Goal: Task Accomplishment & Management: Use online tool/utility

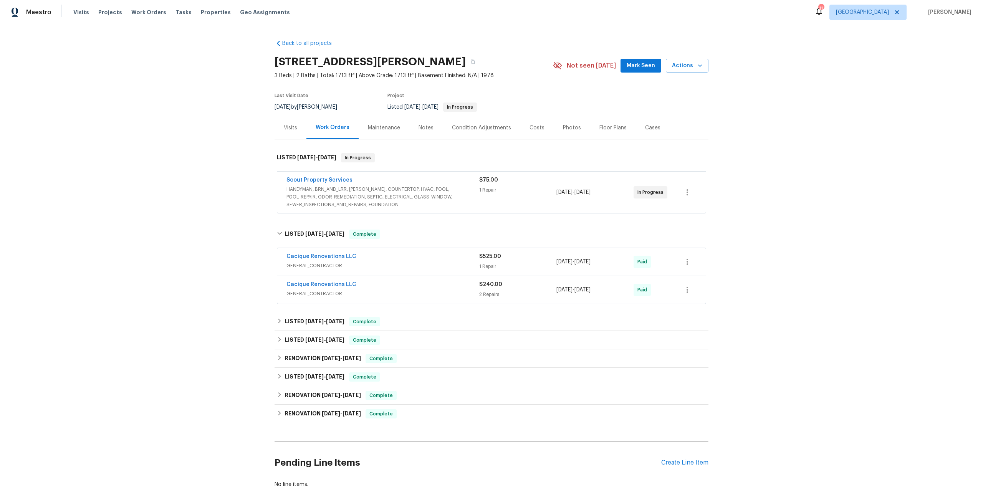
scroll to position [45, 0]
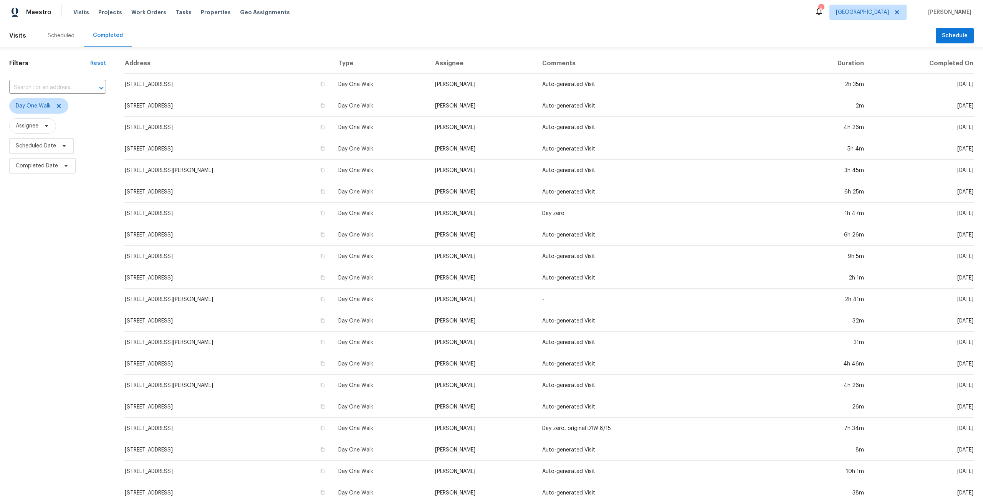
click at [174, 7] on div "Visits Projects Work Orders Tasks Properties Geo Assignments" at bounding box center [186, 12] width 226 height 15
click at [176, 12] on span "Tasks" at bounding box center [184, 12] width 16 height 5
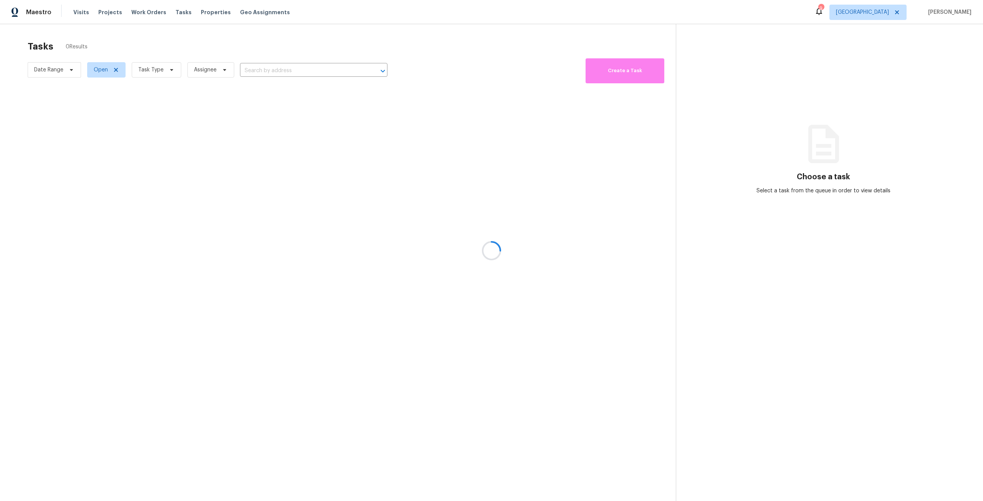
click at [156, 65] on div at bounding box center [491, 250] width 983 height 501
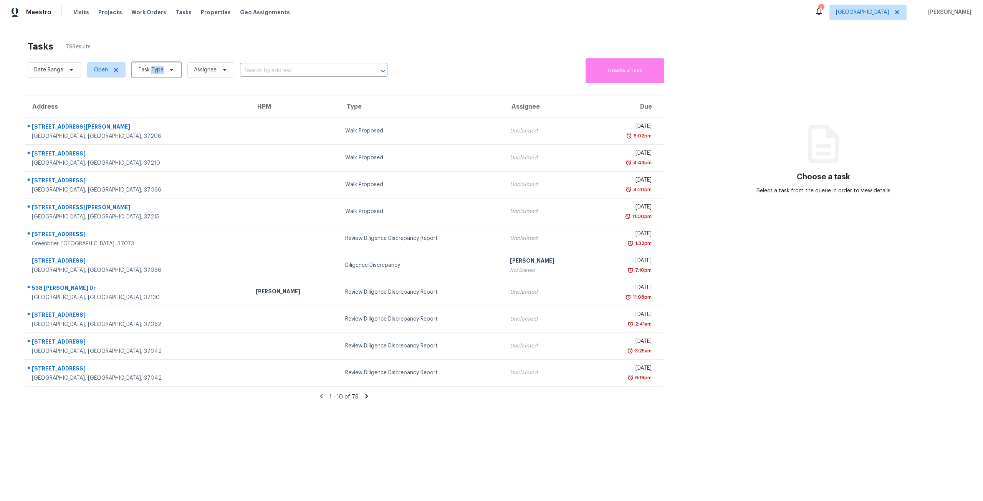
click at [156, 65] on span "Task Type" at bounding box center [157, 69] width 50 height 15
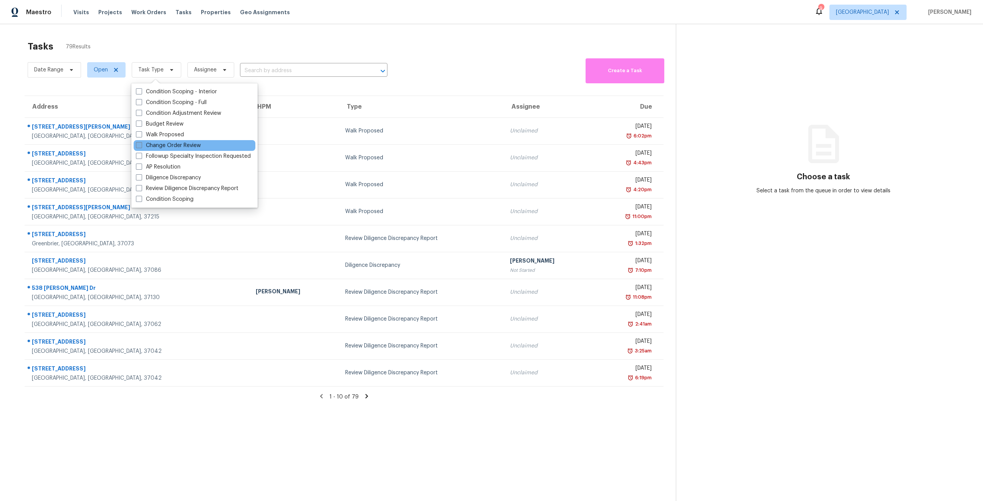
click at [183, 142] on label "Change Order Review" at bounding box center [168, 146] width 65 height 8
click at [141, 142] on input "Change Order Review" at bounding box center [138, 144] width 5 height 5
checkbox input "true"
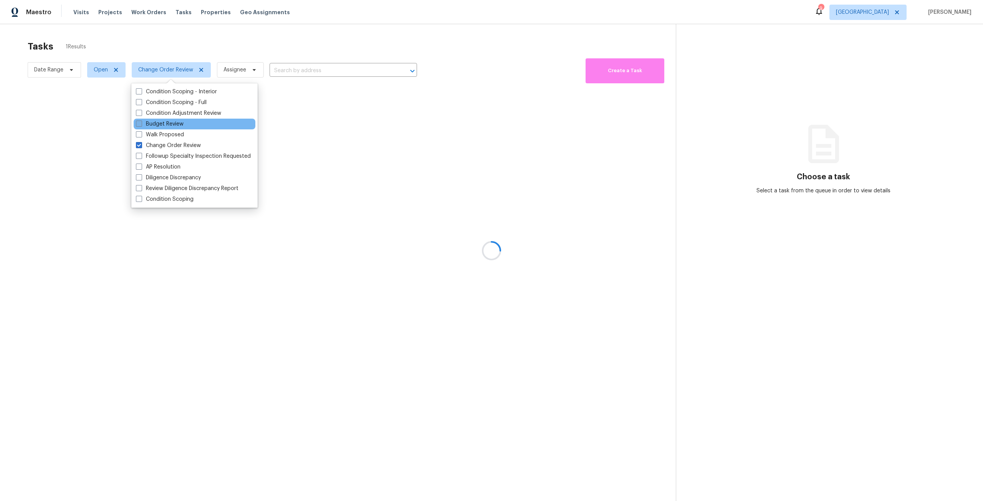
click at [171, 121] on label "Budget Review" at bounding box center [160, 124] width 48 height 8
click at [141, 121] on input "Budget Review" at bounding box center [138, 122] width 5 height 5
checkbox input "true"
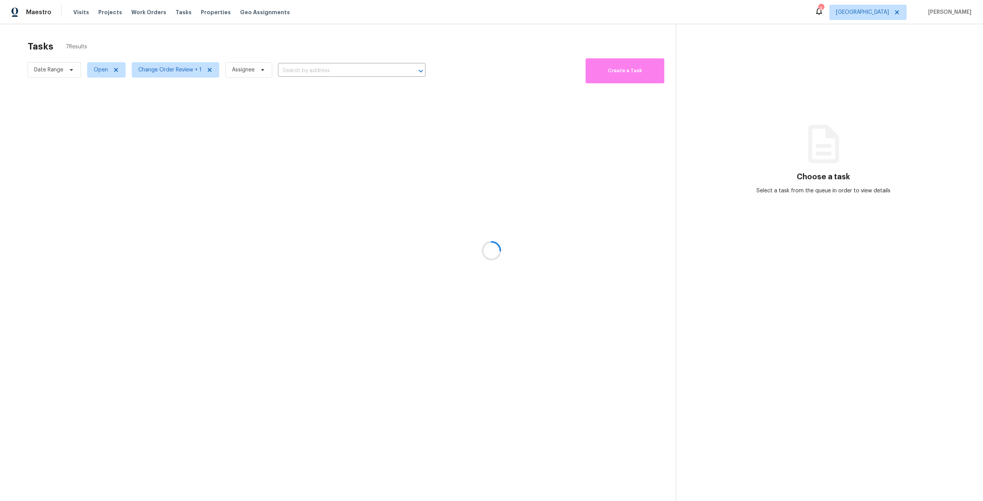
click at [250, 50] on div at bounding box center [491, 250] width 983 height 501
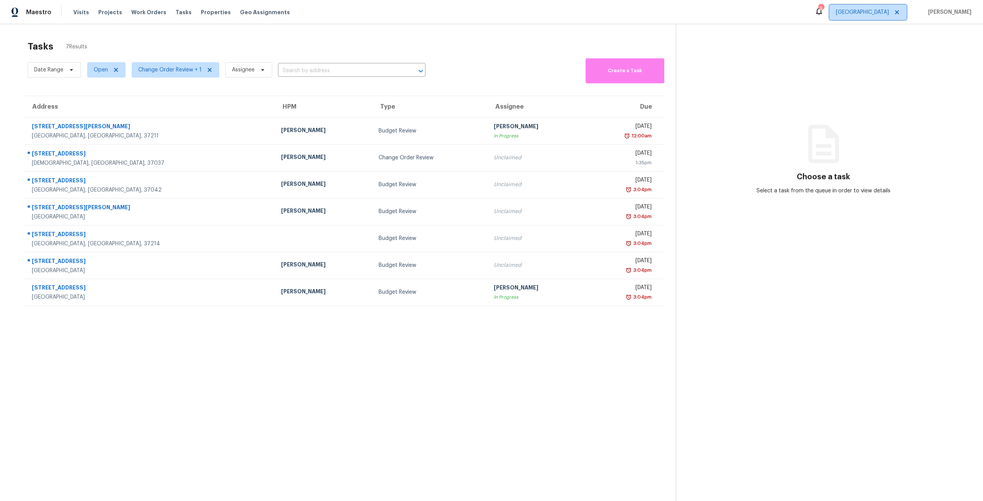
click at [884, 12] on span "Nashville" at bounding box center [862, 12] width 53 height 8
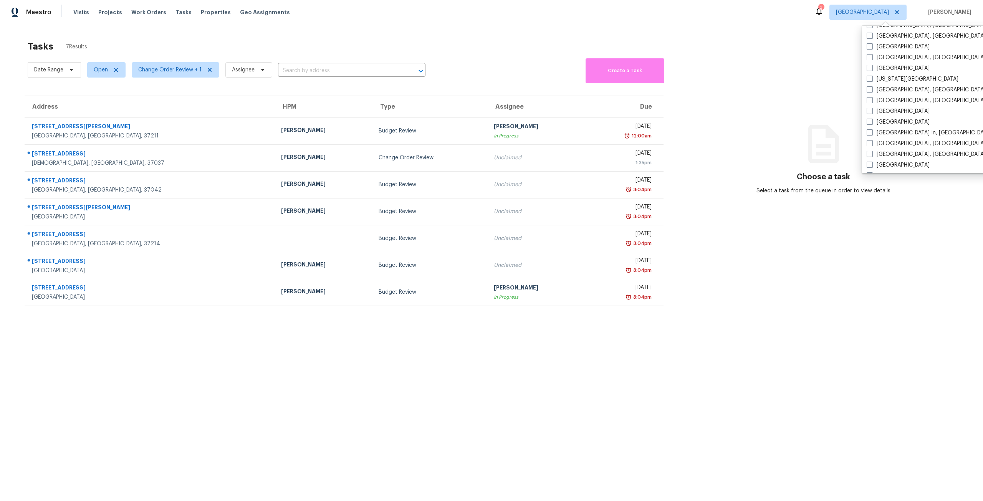
scroll to position [269, 0]
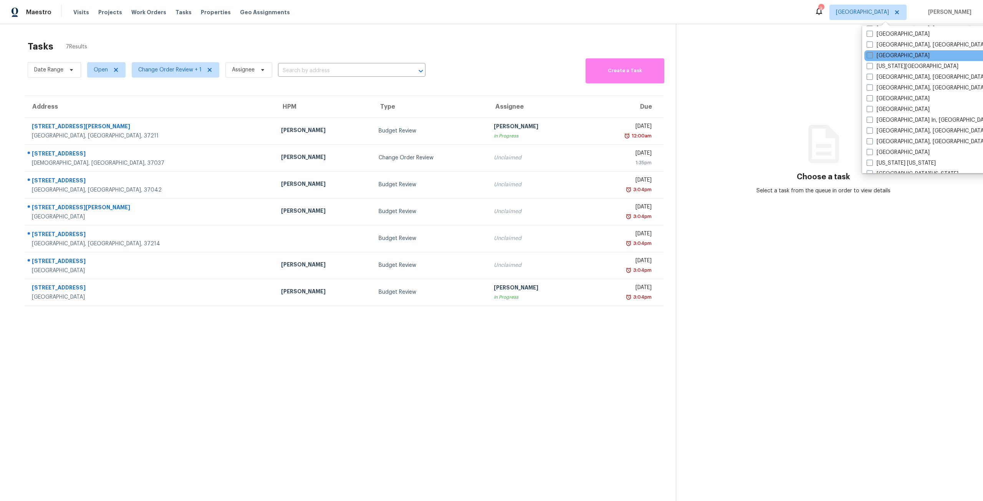
click at [890, 55] on label "[GEOGRAPHIC_DATA]" at bounding box center [898, 56] width 63 height 8
click at [872, 55] on input "[GEOGRAPHIC_DATA]" at bounding box center [869, 54] width 5 height 5
checkbox input "true"
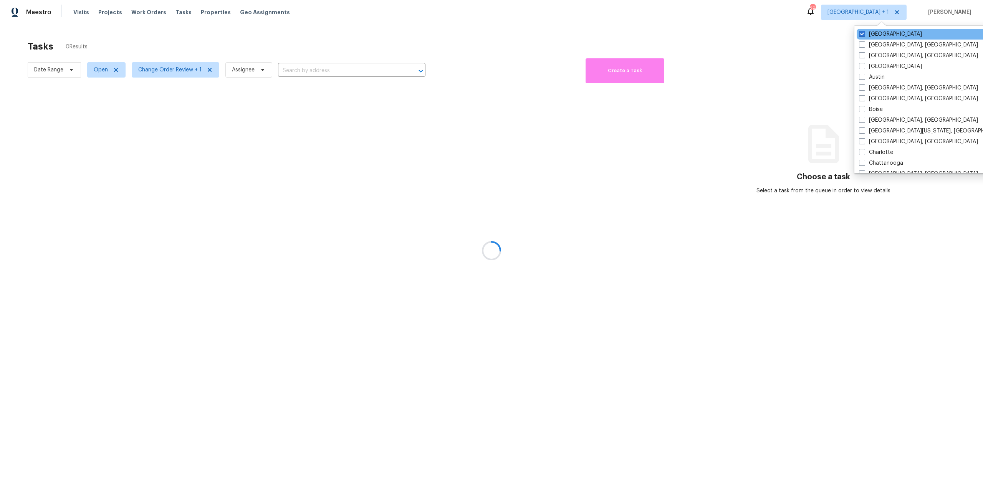
click at [879, 39] on div "Nashville" at bounding box center [934, 34] width 155 height 11
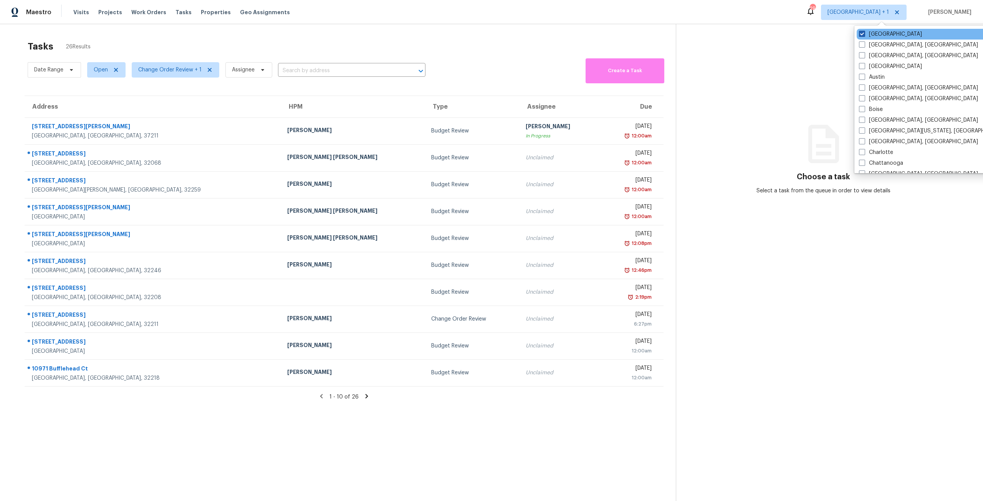
click at [879, 36] on label "Nashville" at bounding box center [890, 34] width 63 height 8
click at [864, 35] on input "Nashville" at bounding box center [861, 32] width 5 height 5
checkbox input "false"
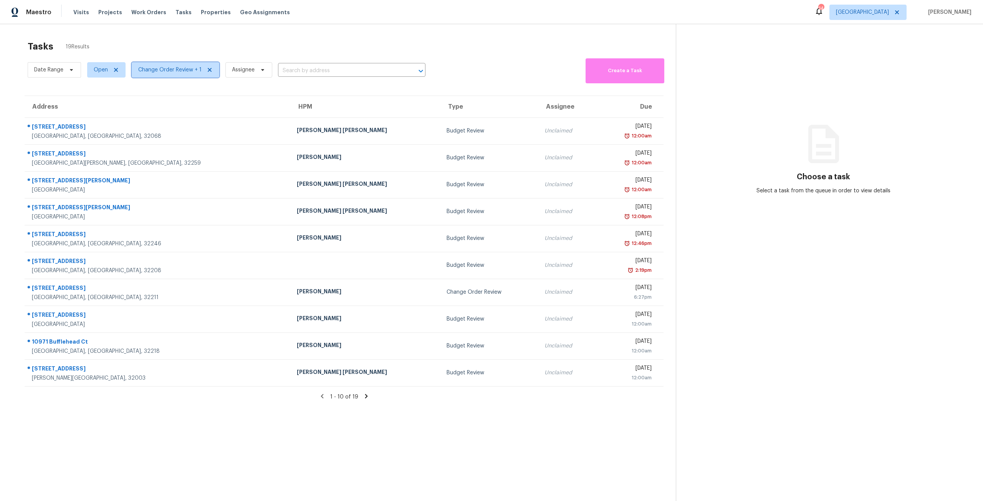
click at [161, 75] on span "Change Order Review + 1" at bounding box center [176, 69] width 88 height 15
click at [312, 35] on div "Tasks 19 Results Date Range Open Change Order Review + 1 Assignee ​ Create a Ta…" at bounding box center [491, 274] width 983 height 501
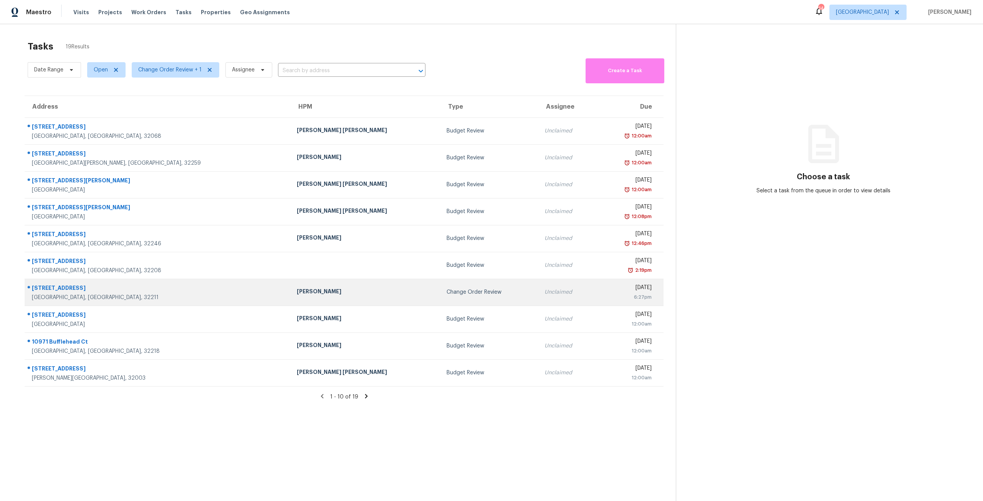
click at [441, 284] on td "Change Order Review" at bounding box center [490, 292] width 98 height 27
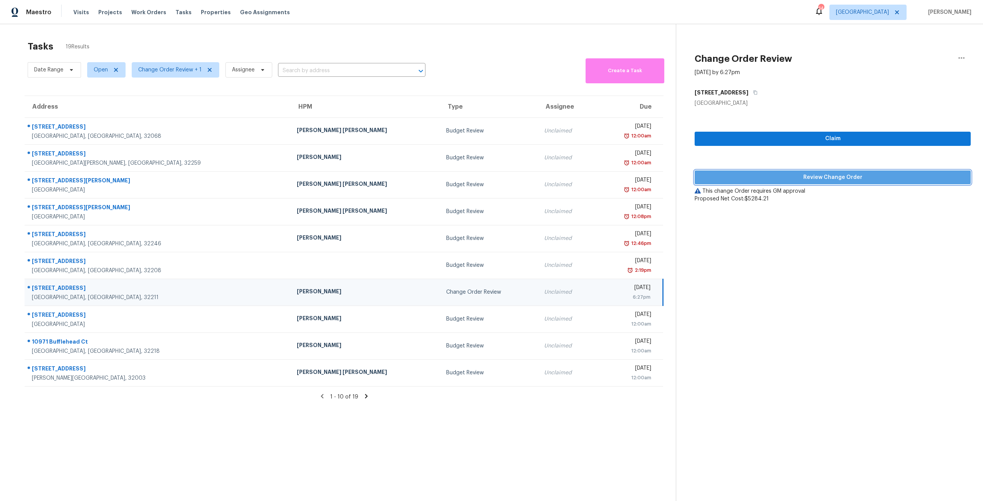
click at [827, 177] on span "Review Change Order" at bounding box center [833, 178] width 264 height 10
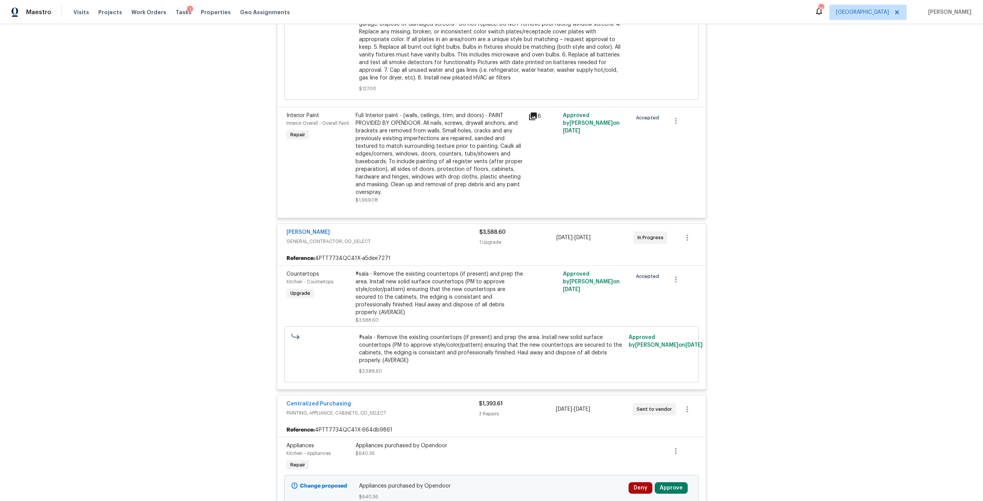
scroll to position [938, 0]
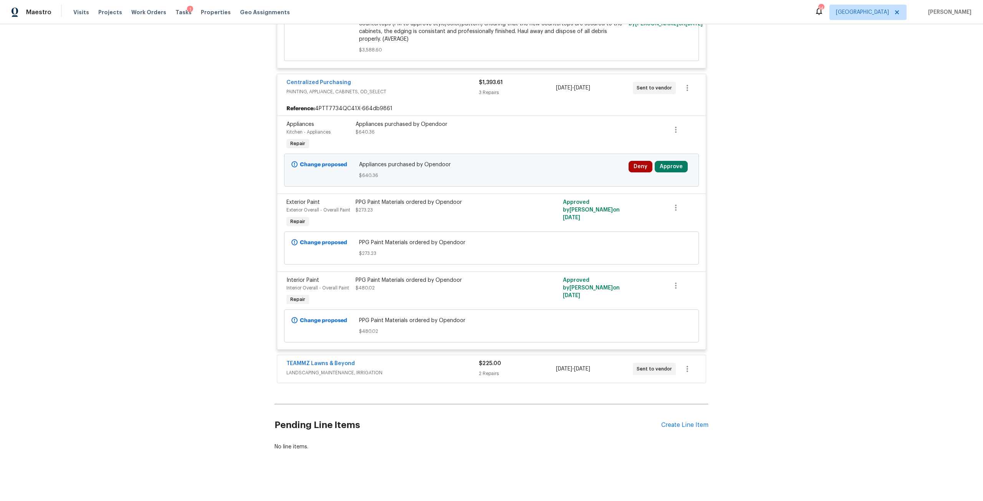
click at [382, 361] on div "TEAMMZ Lawns & Beyond" at bounding box center [383, 364] width 192 height 9
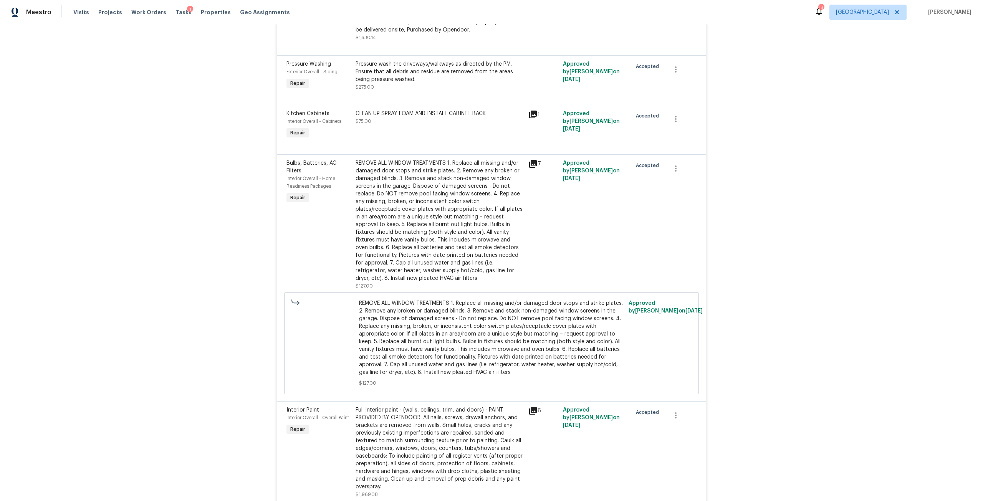
scroll to position [0, 0]
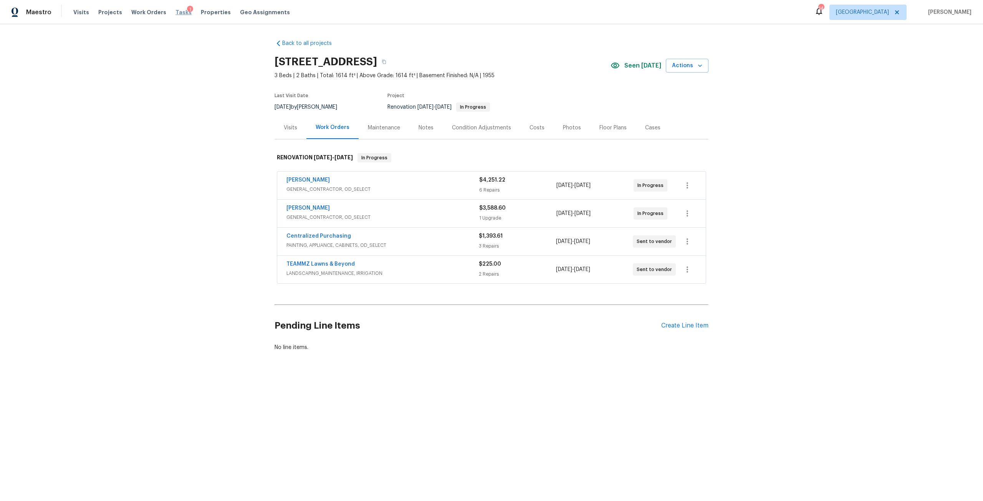
click at [178, 14] on span "Tasks" at bounding box center [184, 12] width 16 height 5
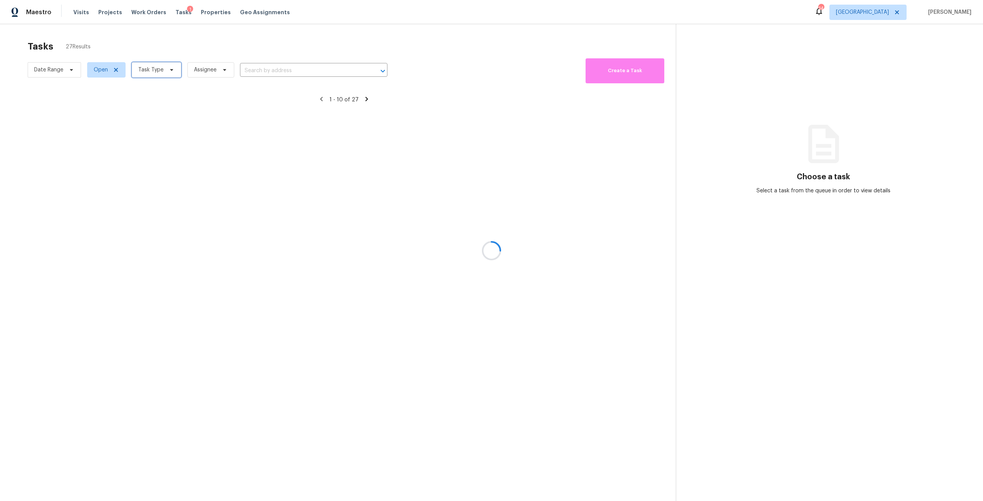
click at [144, 77] on span "Task Type" at bounding box center [157, 69] width 50 height 15
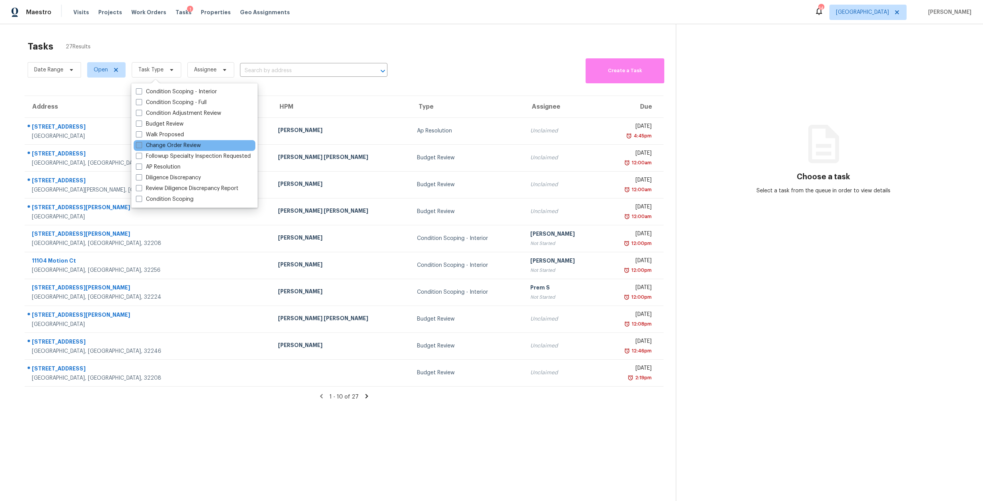
click at [187, 149] on label "Change Order Review" at bounding box center [168, 146] width 65 height 8
click at [141, 147] on input "Change Order Review" at bounding box center [138, 144] width 5 height 5
checkbox input "true"
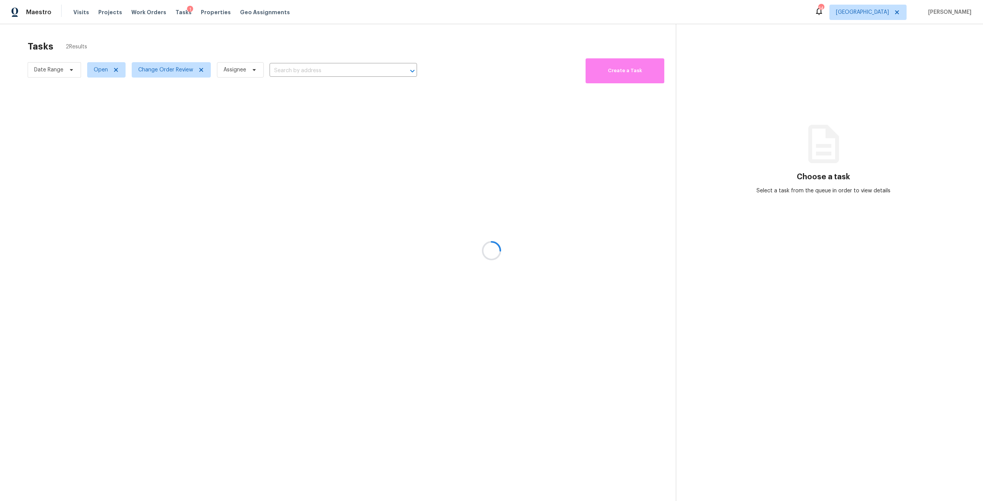
click at [207, 53] on div at bounding box center [491, 250] width 983 height 501
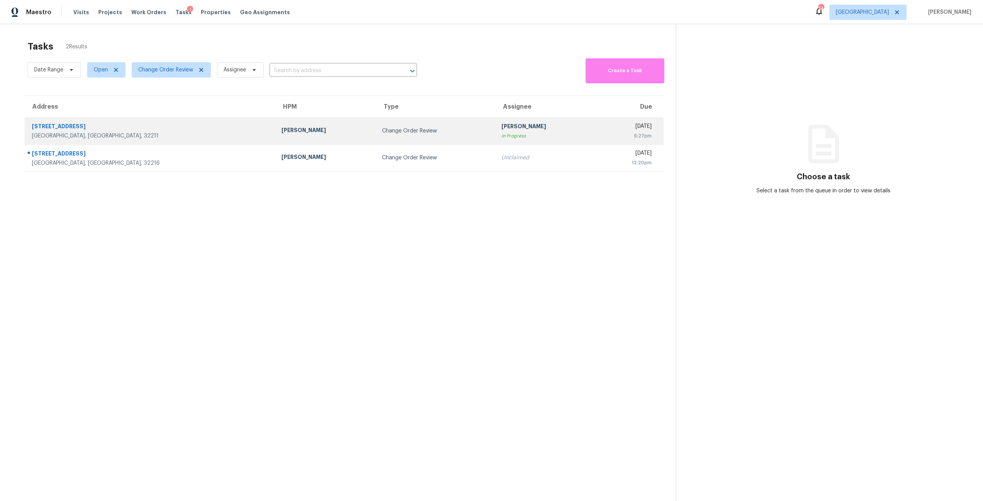
click at [376, 142] on td "Change Order Review" at bounding box center [435, 131] width 119 height 27
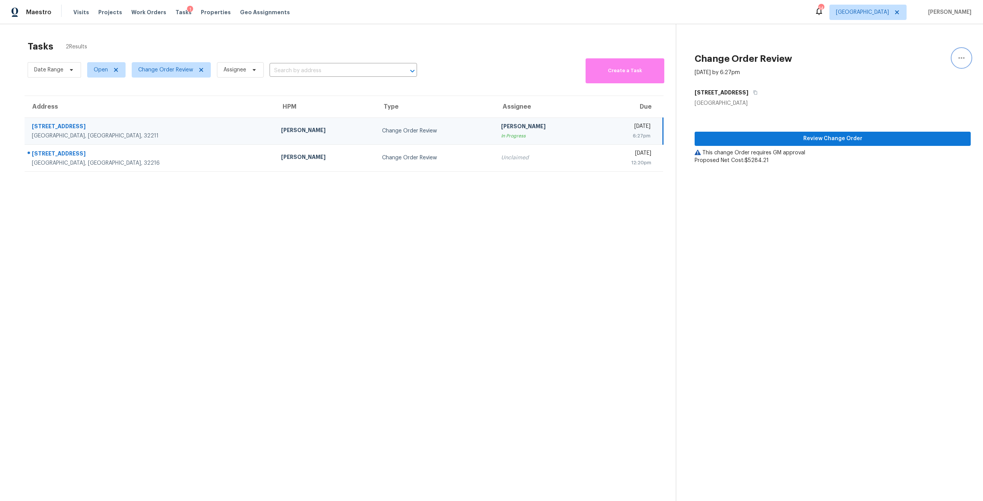
click at [956, 53] on button "button" at bounding box center [962, 58] width 18 height 18
click at [908, 48] on div "Cancel this task" at bounding box center [912, 48] width 60 height 8
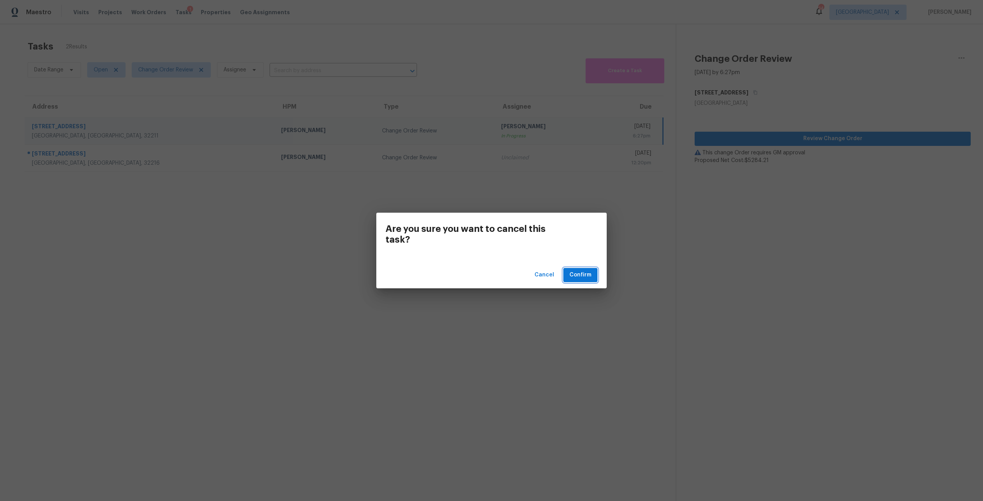
click at [569, 270] on button "Confirm" at bounding box center [581, 275] width 34 height 14
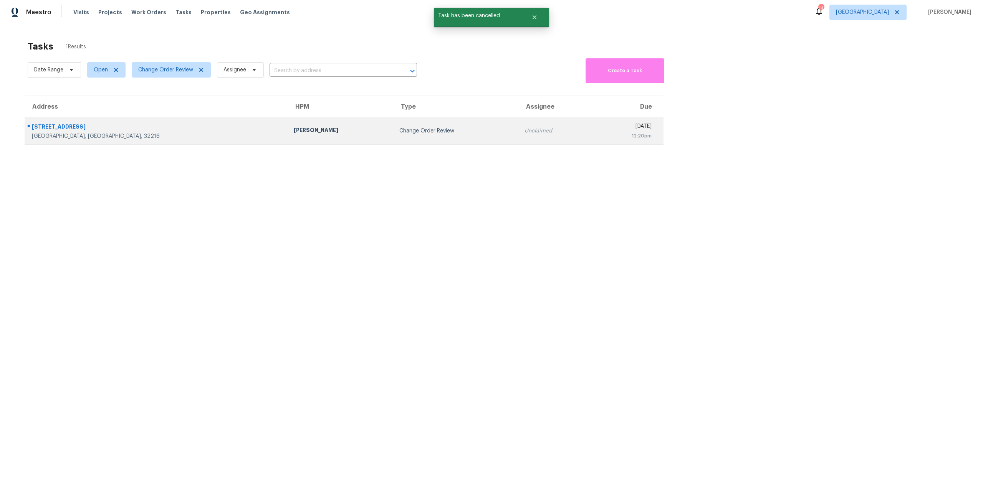
click at [294, 130] on div "William Sparks" at bounding box center [340, 131] width 93 height 10
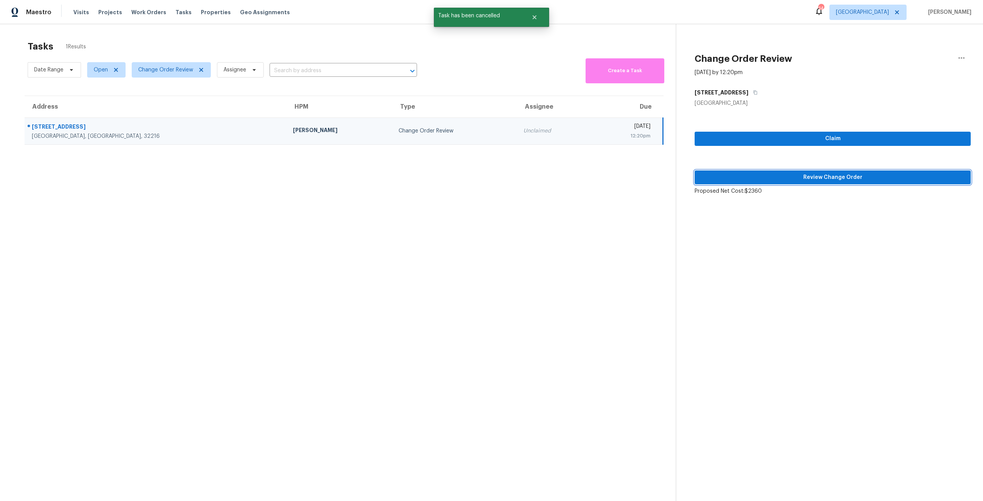
click at [849, 184] on button "Review Change Order" at bounding box center [833, 178] width 276 height 14
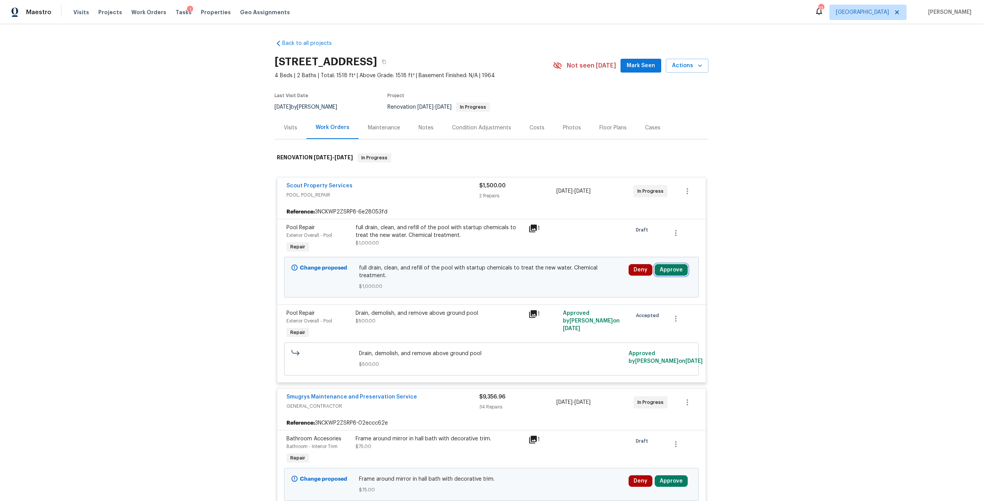
click at [666, 267] on button "Approve" at bounding box center [671, 270] width 33 height 12
click at [575, 279] on button "Approve" at bounding box center [558, 276] width 46 height 15
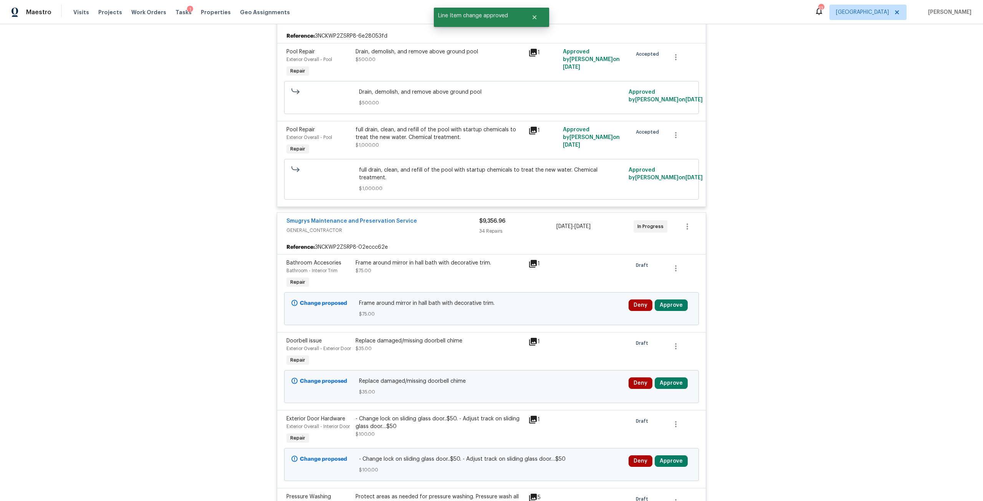
scroll to position [192, 0]
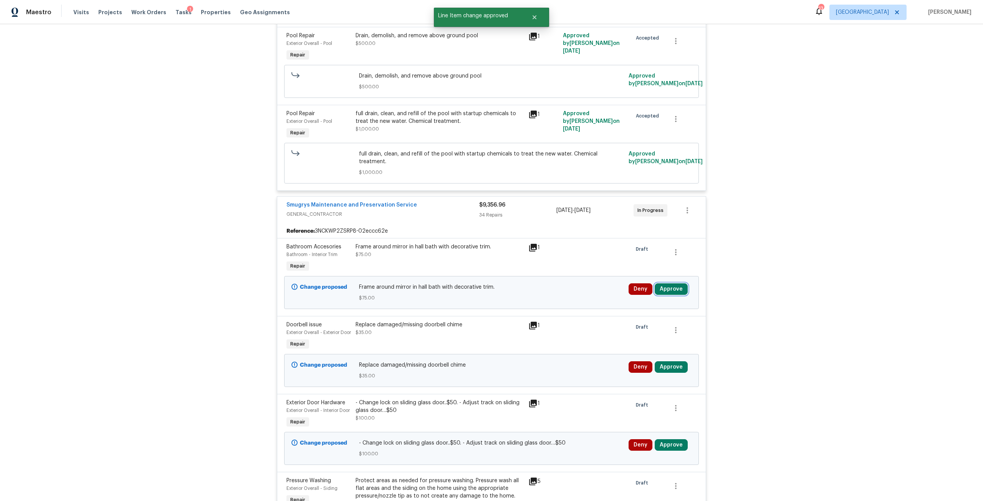
click at [673, 283] on button "Approve" at bounding box center [671, 289] width 33 height 12
click at [571, 286] on button "Approve" at bounding box center [558, 288] width 46 height 15
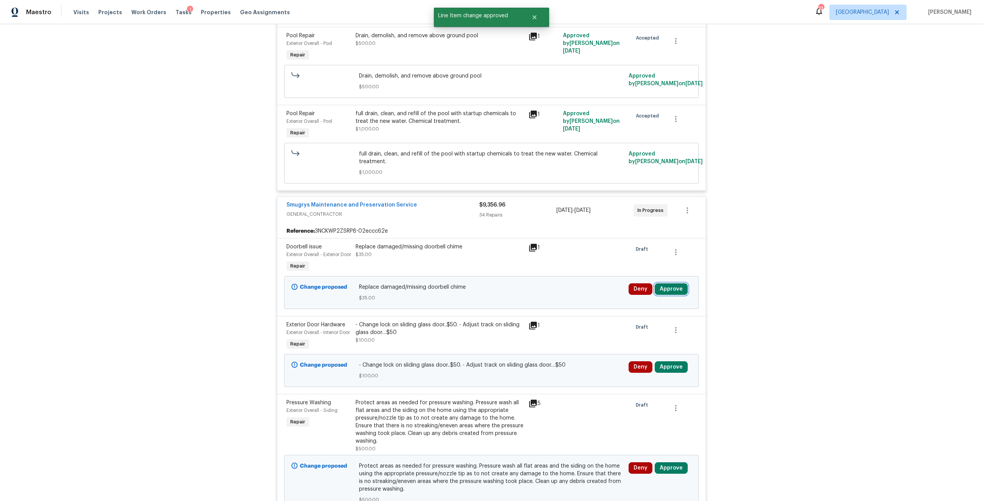
click at [671, 284] on button "Approve" at bounding box center [671, 289] width 33 height 12
click at [571, 291] on button "Approve" at bounding box center [558, 295] width 46 height 15
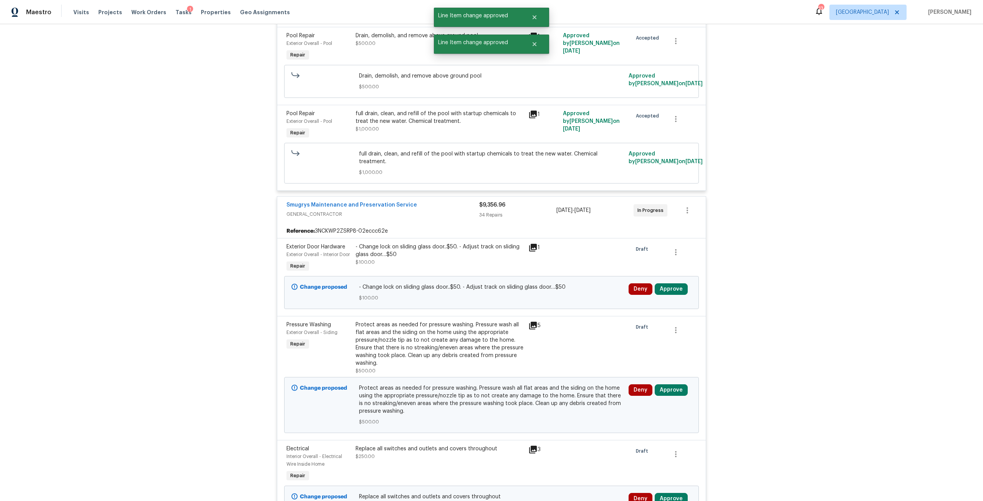
scroll to position [307, 0]
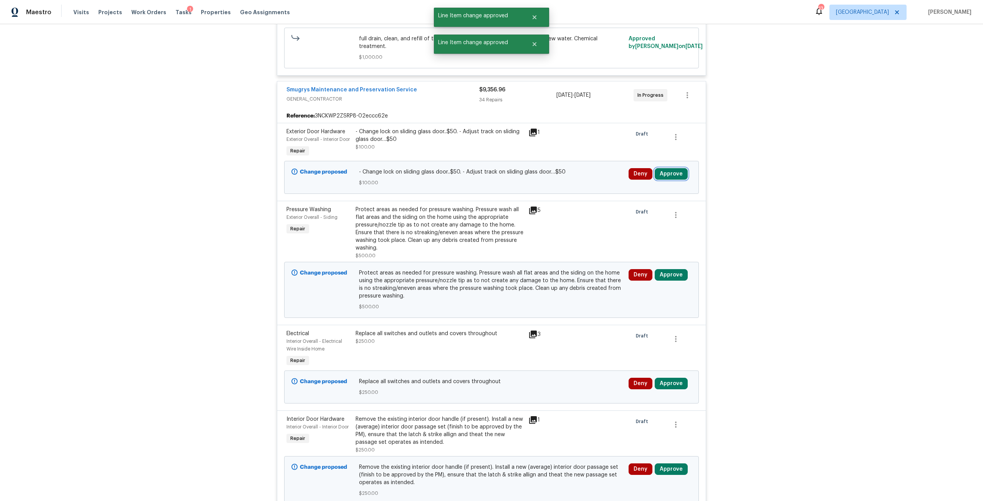
click at [678, 180] on button "Approve" at bounding box center [671, 174] width 33 height 12
click at [628, 213] on button "Approve" at bounding box center [646, 213] width 46 height 15
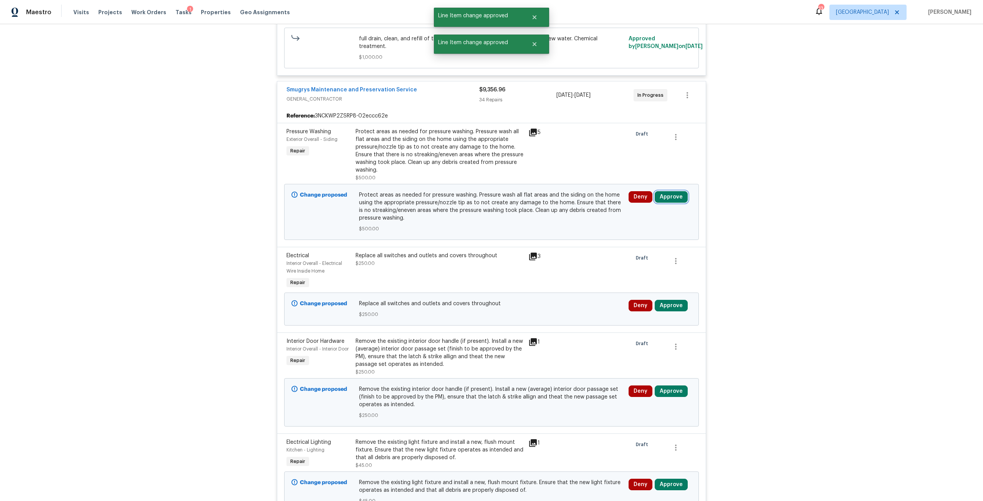
click at [666, 192] on button "Approve" at bounding box center [671, 197] width 33 height 12
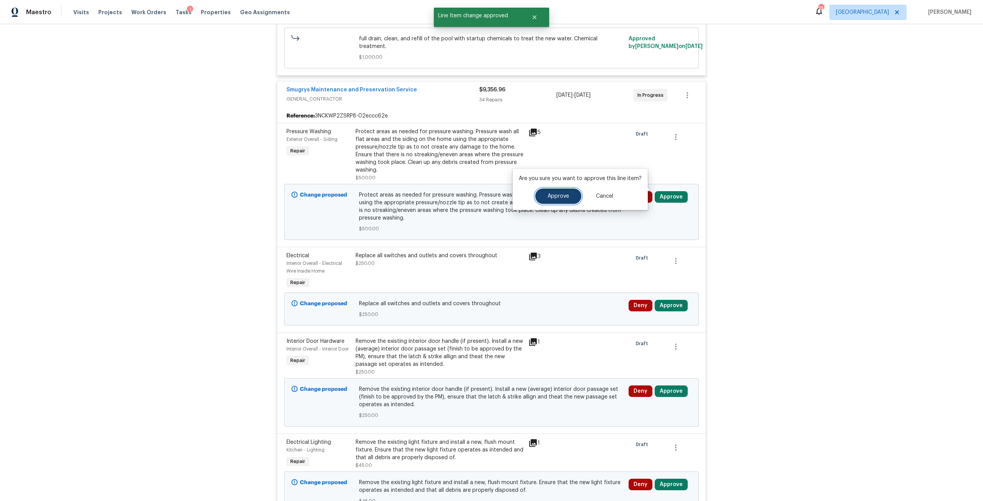
click at [550, 197] on span "Approve" at bounding box center [559, 197] width 22 height 6
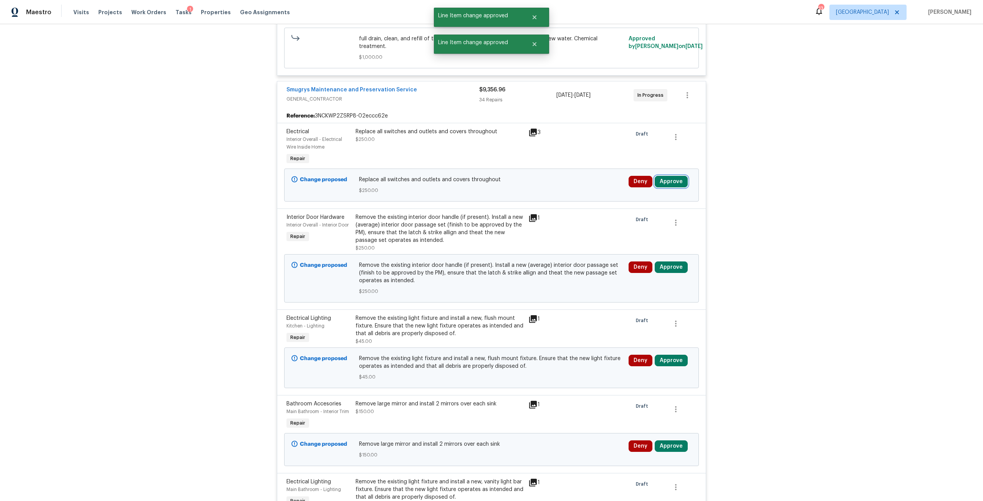
click at [671, 176] on button "Approve" at bounding box center [671, 182] width 33 height 12
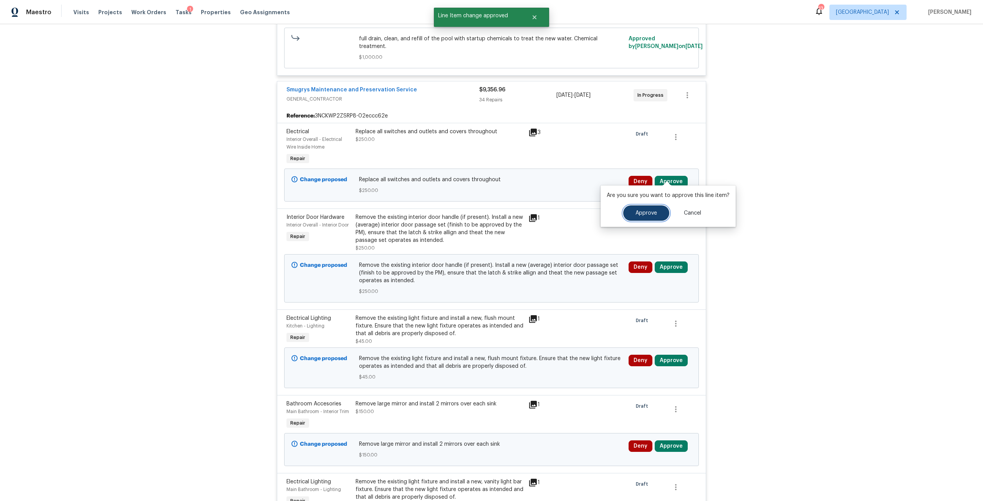
click at [652, 211] on span "Approve" at bounding box center [647, 214] width 22 height 6
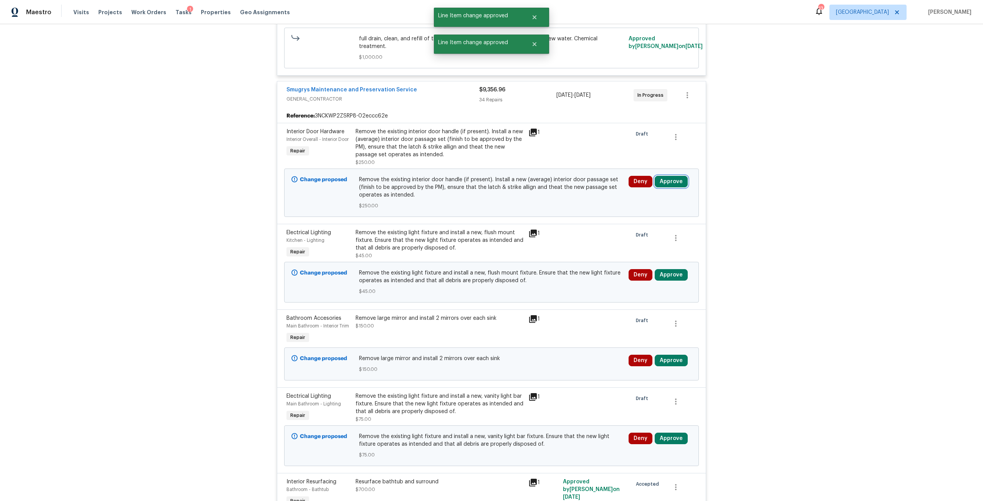
click at [671, 177] on button "Approve" at bounding box center [671, 182] width 33 height 12
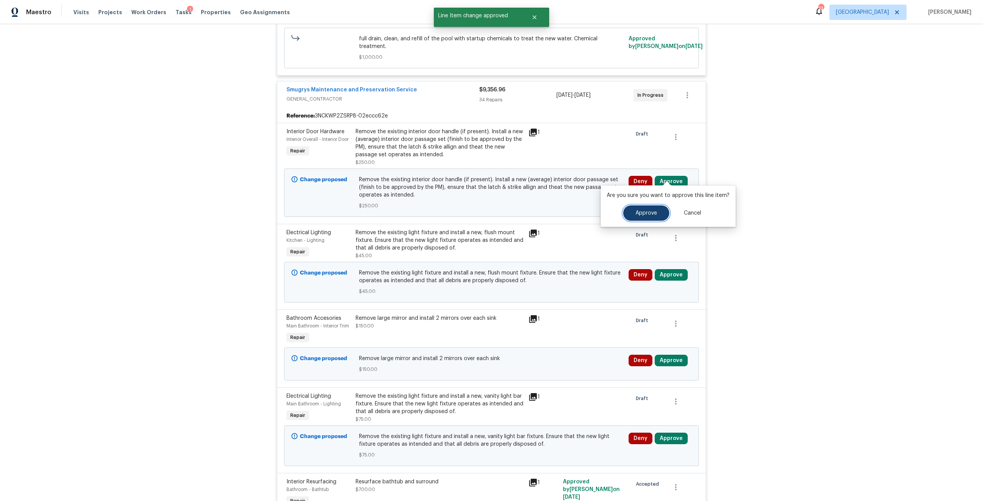
click at [640, 209] on button "Approve" at bounding box center [646, 213] width 46 height 15
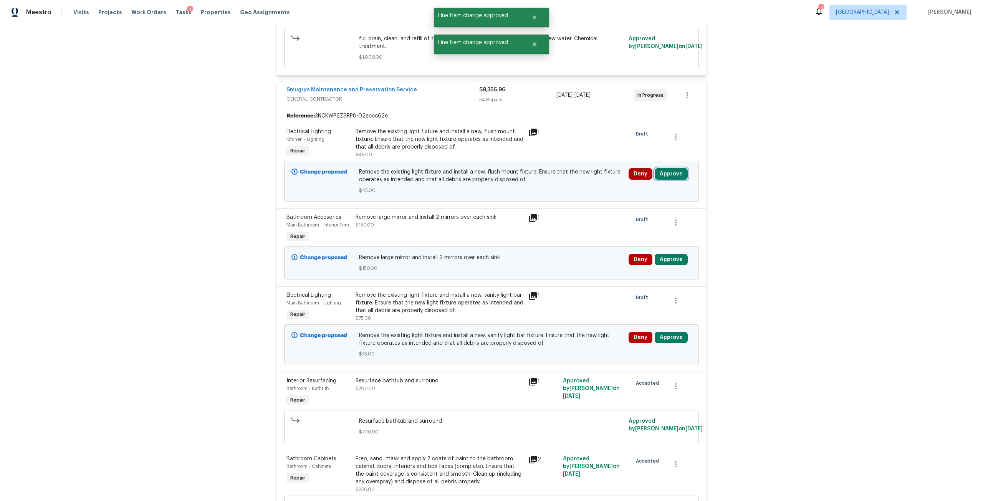
click at [670, 168] on button "Approve" at bounding box center [671, 174] width 33 height 12
click at [648, 211] on button "Approve" at bounding box center [646, 205] width 46 height 15
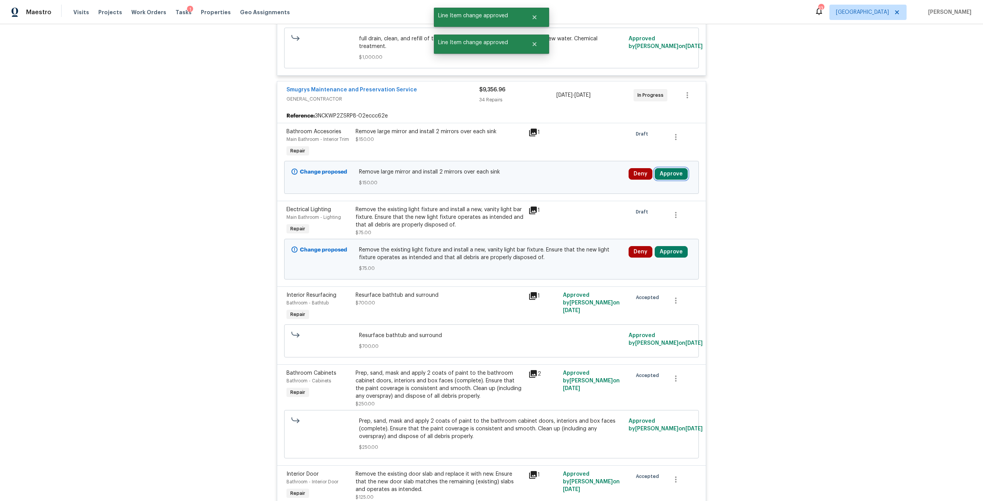
click at [670, 169] on button "Approve" at bounding box center [671, 174] width 33 height 12
click at [645, 209] on button "Approve" at bounding box center [646, 205] width 46 height 15
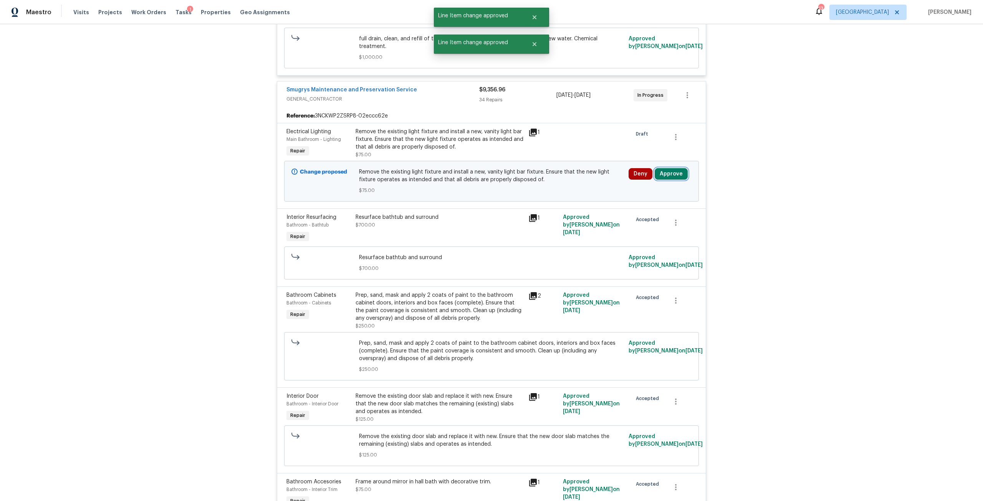
click at [659, 168] on button "Approve" at bounding box center [671, 174] width 33 height 12
click at [636, 205] on span "Approve" at bounding box center [647, 206] width 22 height 6
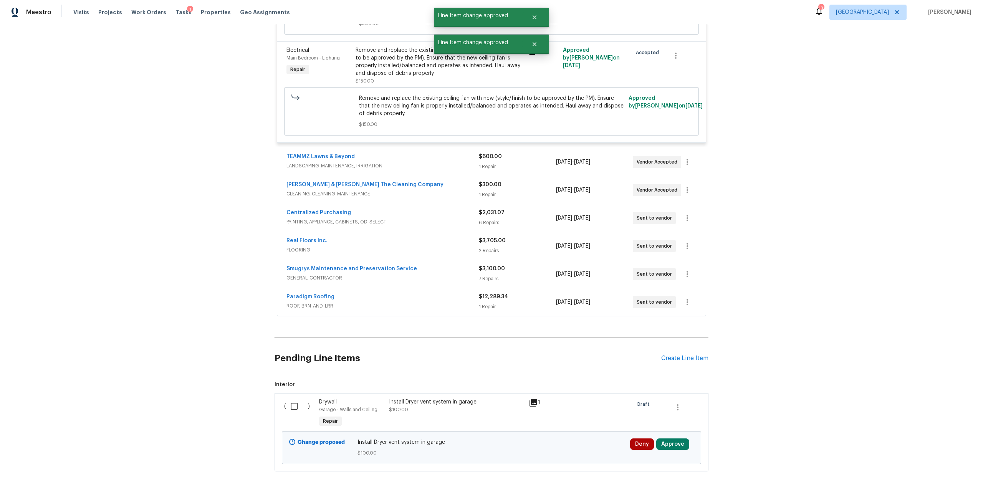
scroll to position [3083, 0]
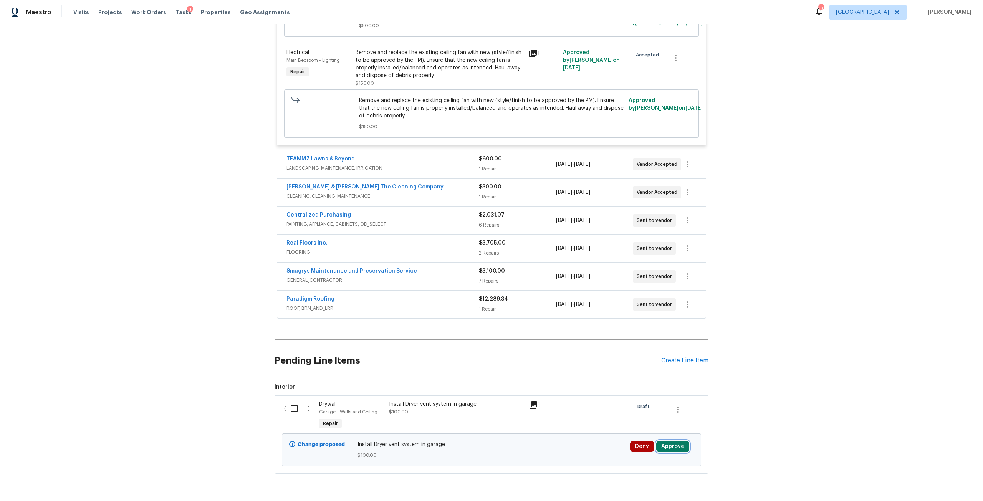
click at [673, 453] on button "Approve" at bounding box center [672, 447] width 33 height 12
click at [637, 423] on button "Approve" at bounding box center [648, 428] width 46 height 15
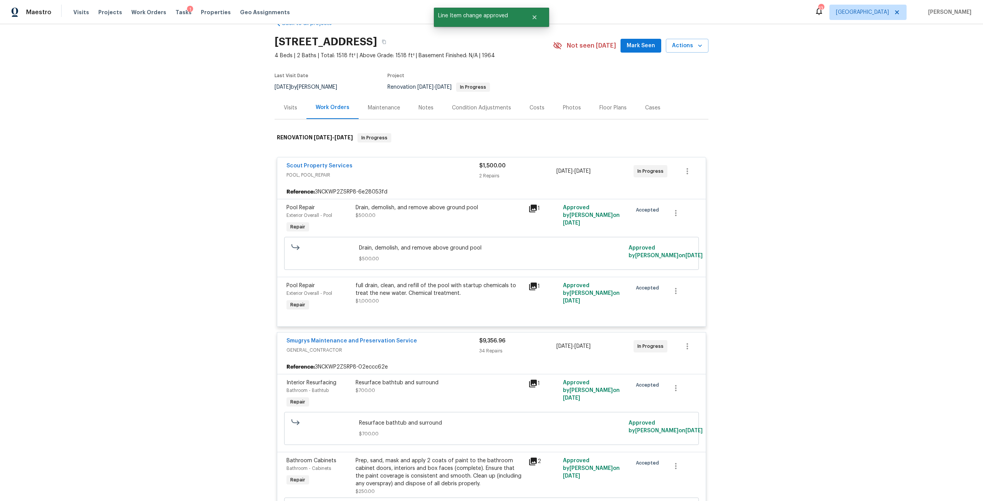
scroll to position [0, 0]
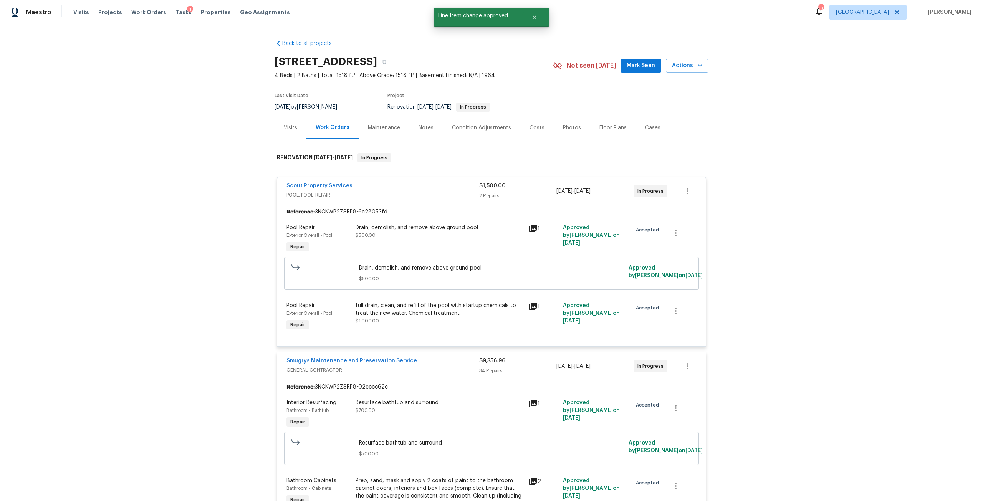
click at [477, 130] on div "Condition Adjustments" at bounding box center [481, 128] width 59 height 8
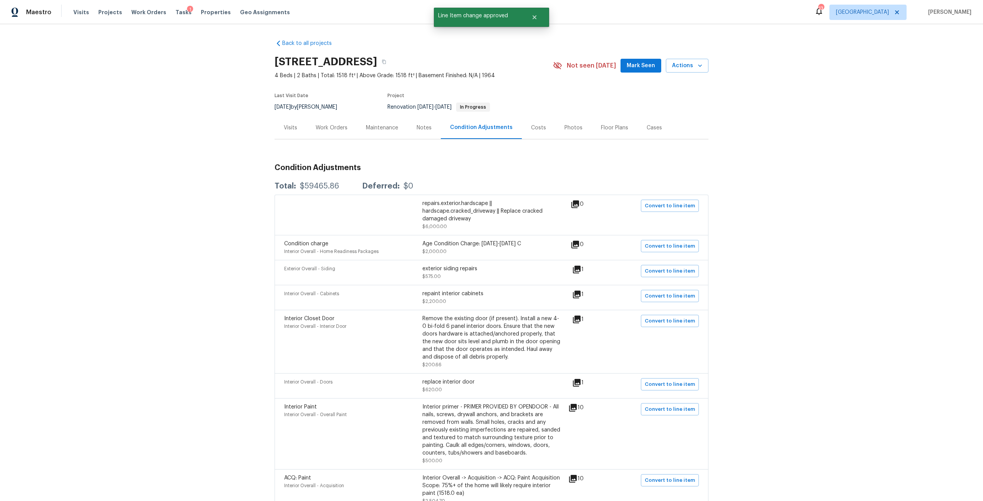
click at [530, 123] on div "Costs" at bounding box center [538, 127] width 33 height 23
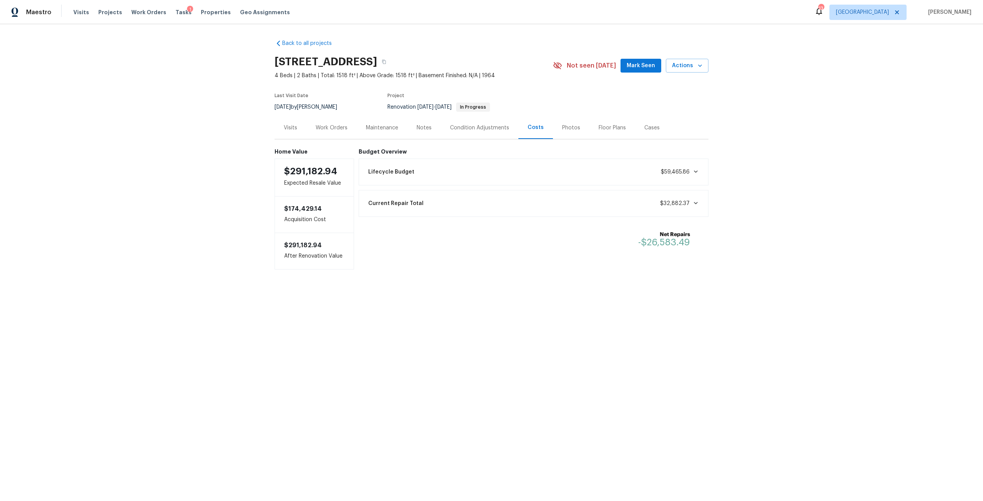
click at [321, 131] on div "Work Orders" at bounding box center [332, 128] width 32 height 8
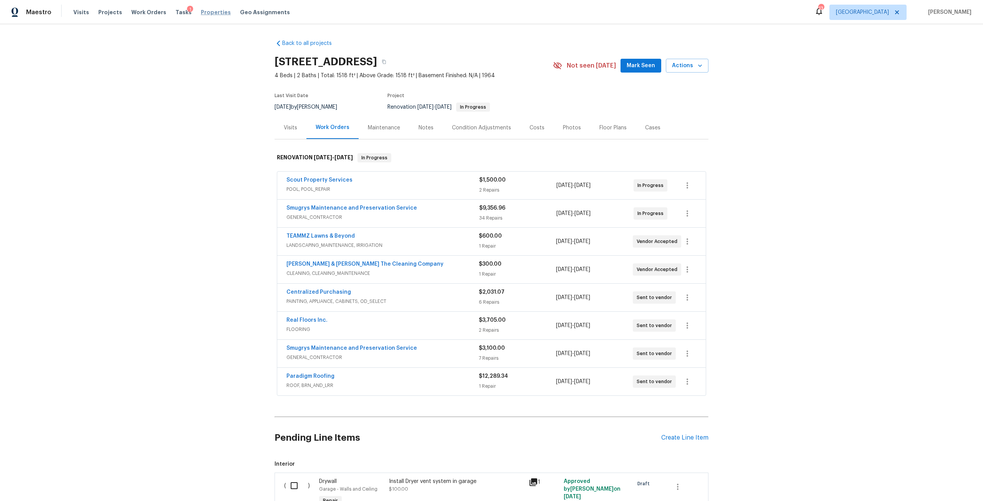
click at [203, 10] on span "Properties" at bounding box center [216, 12] width 30 height 8
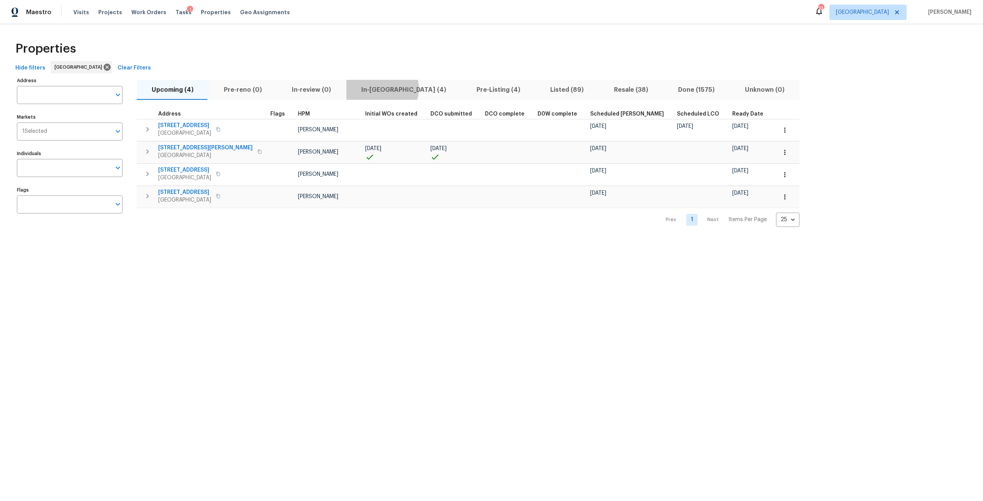
click at [377, 88] on span "In-reno (4)" at bounding box center [404, 90] width 106 height 11
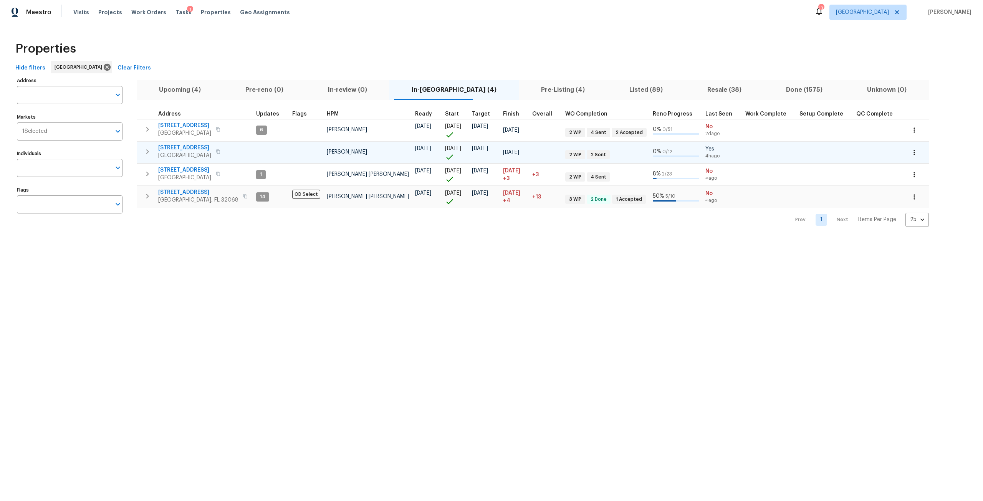
click at [199, 148] on span "8308 Manavista St" at bounding box center [184, 148] width 53 height 8
click at [176, 8] on div "Tasks 1" at bounding box center [184, 12] width 16 height 8
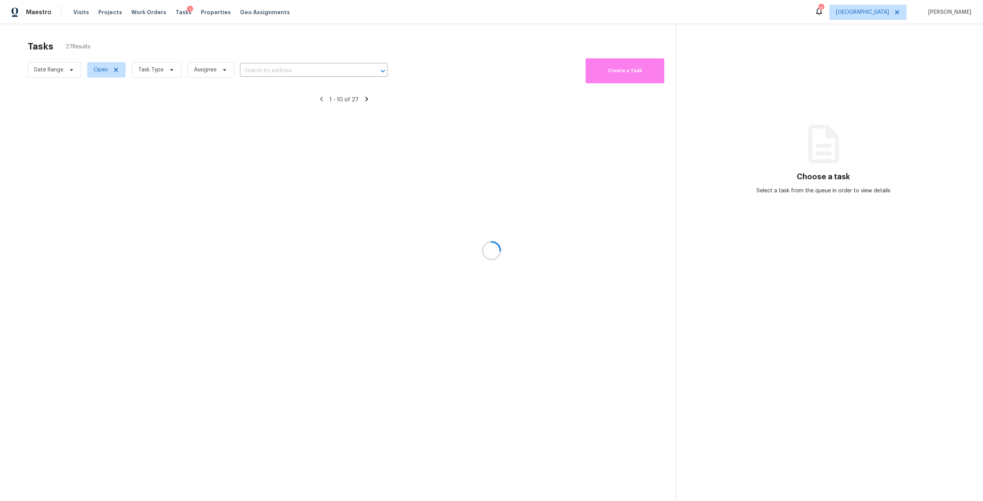
click at [165, 74] on div at bounding box center [491, 250] width 983 height 501
click at [165, 74] on span "Task Type" at bounding box center [157, 69] width 50 height 15
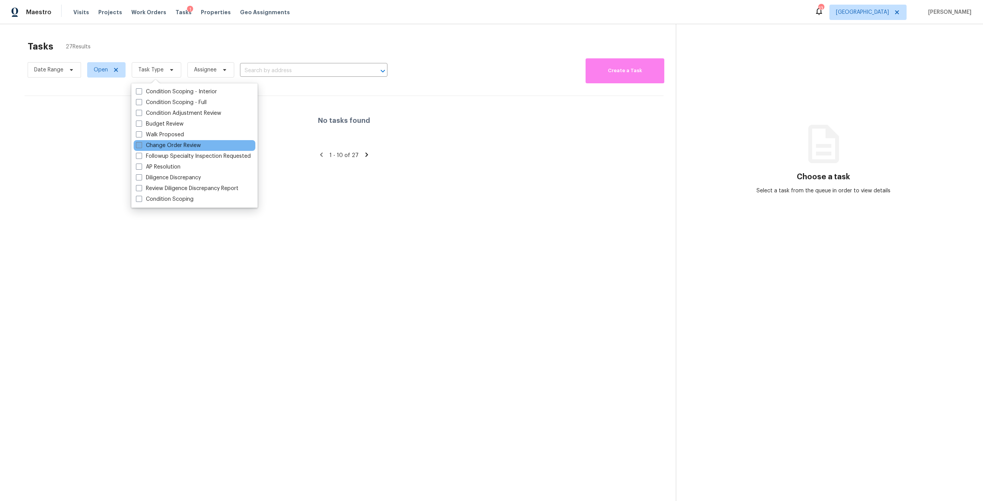
click at [177, 148] on label "Change Order Review" at bounding box center [168, 146] width 65 height 8
click at [141, 147] on input "Change Order Review" at bounding box center [138, 144] width 5 height 5
checkbox input "true"
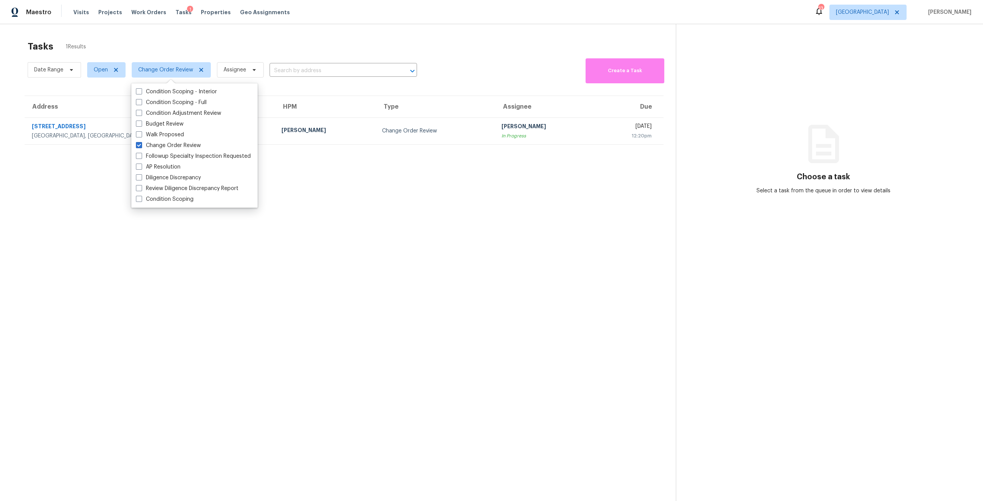
click at [289, 38] on div "Tasks 1 Results" at bounding box center [352, 46] width 648 height 20
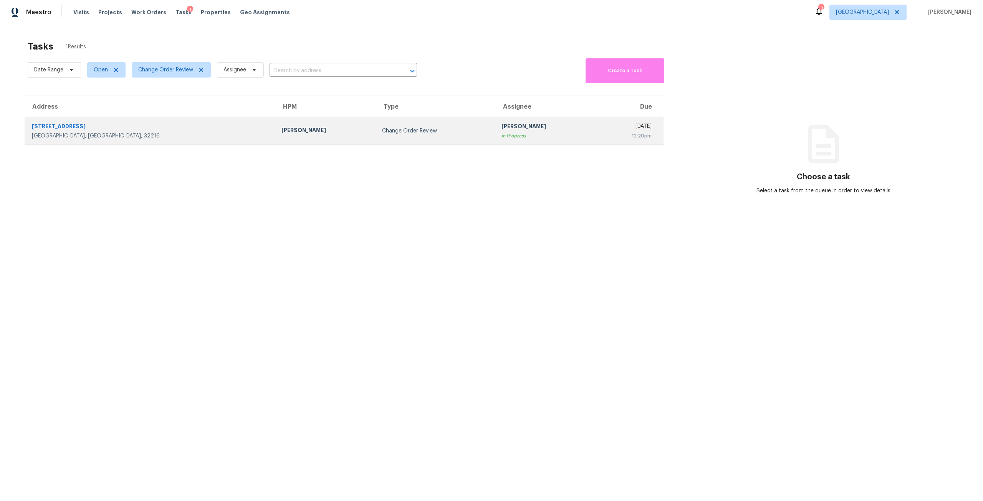
click at [382, 133] on div "Change Order Review" at bounding box center [435, 131] width 107 height 8
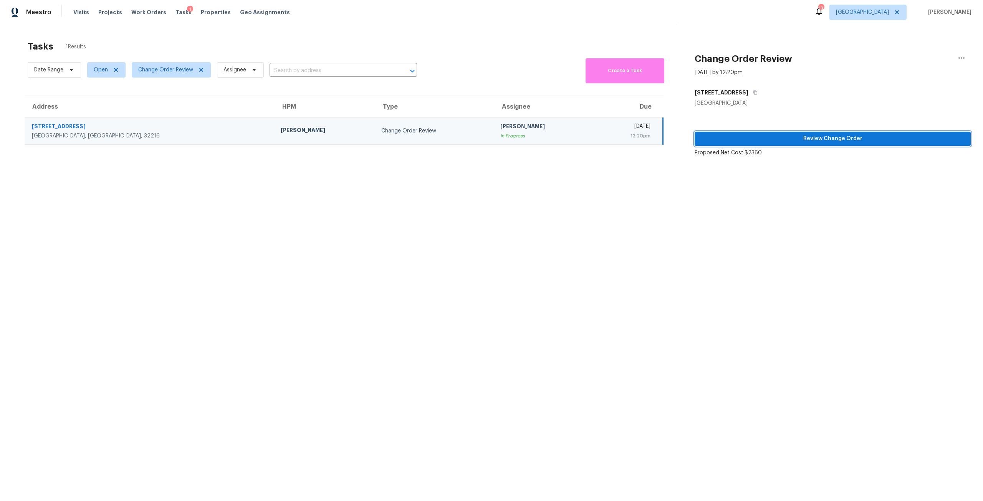
click at [801, 136] on span "Review Change Order" at bounding box center [833, 139] width 264 height 10
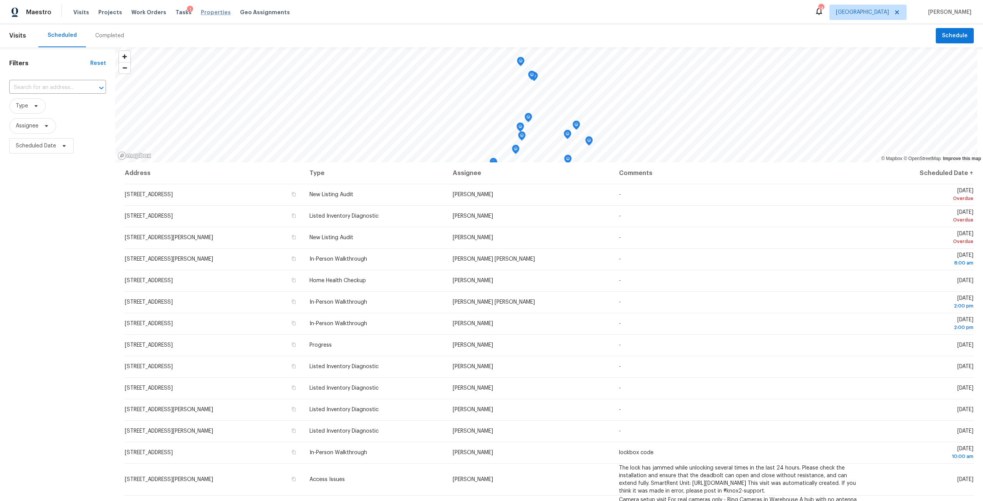
click at [204, 12] on span "Properties" at bounding box center [216, 12] width 30 height 8
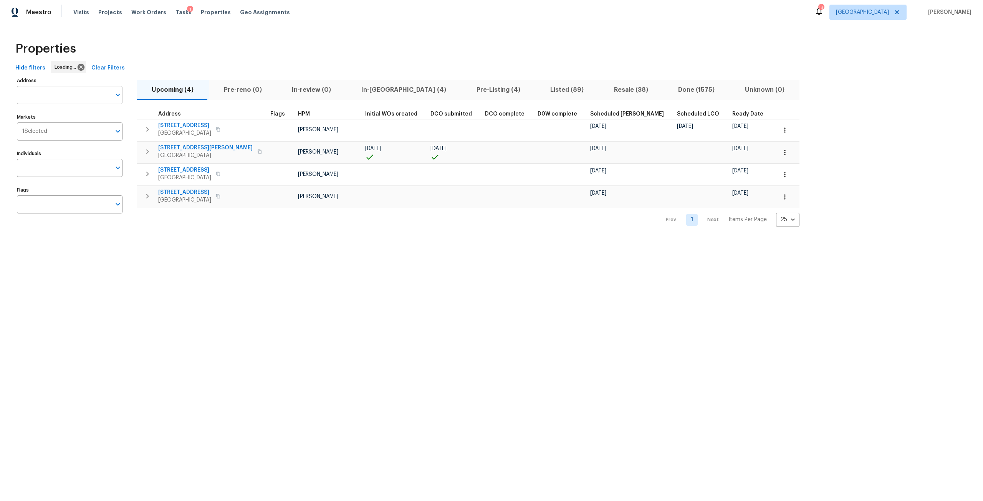
click at [94, 103] on input "Address" at bounding box center [64, 95] width 94 height 18
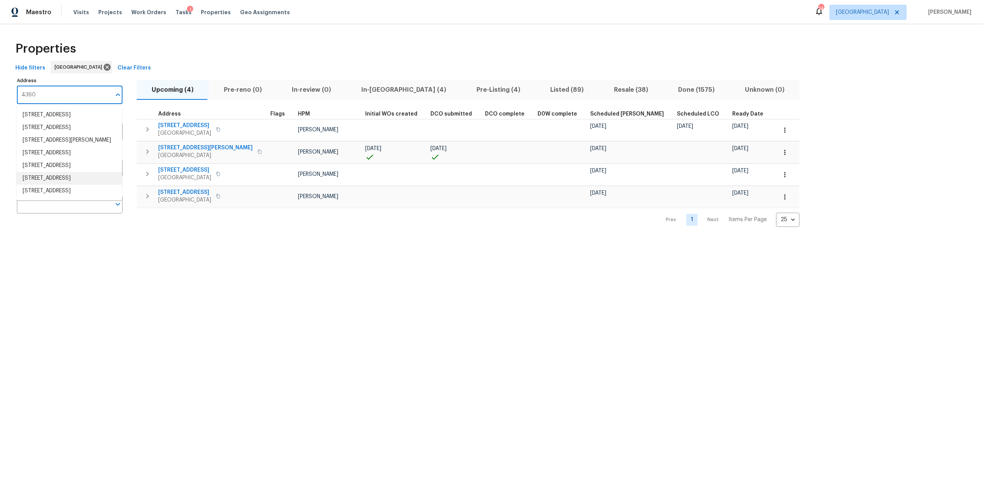
type input "4360"
click at [73, 147] on li "4360 Palmer Ave Jacksonville FL 32210" at bounding box center [70, 140] width 106 height 13
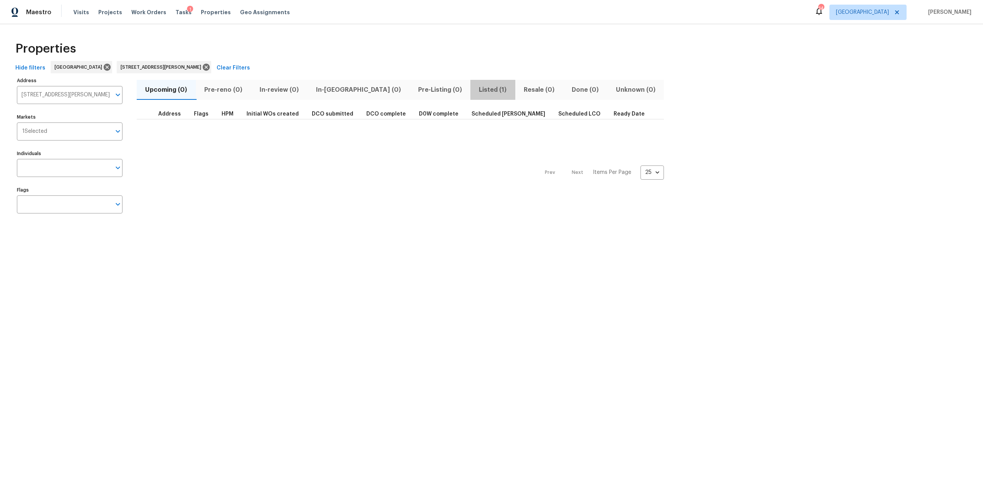
click at [475, 91] on span "Listed (1)" at bounding box center [493, 90] width 36 height 11
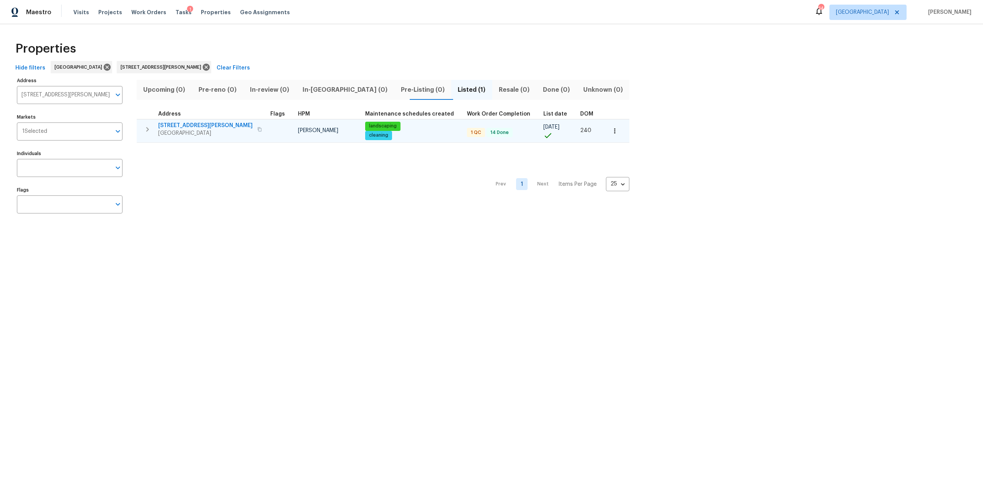
click at [176, 125] on span "4360 Palmer Ave" at bounding box center [205, 126] width 94 height 8
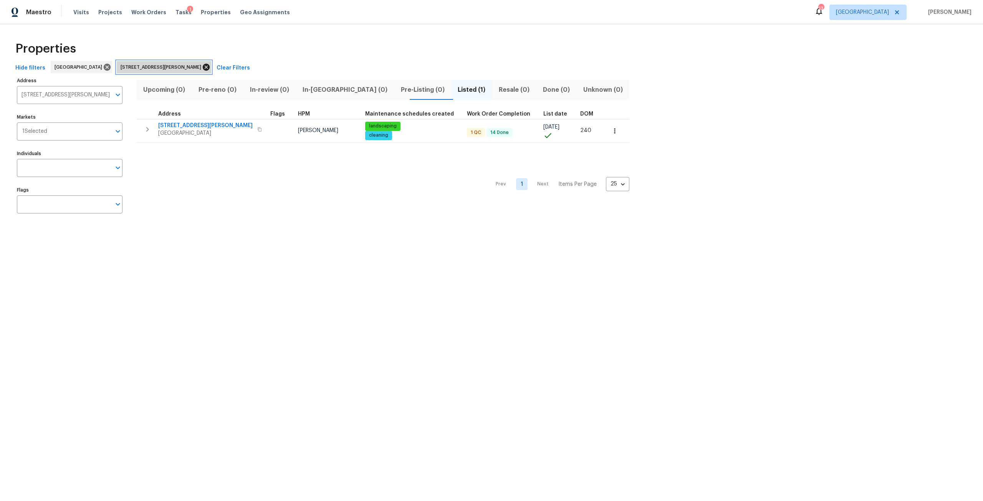
click at [203, 69] on icon at bounding box center [206, 67] width 7 height 7
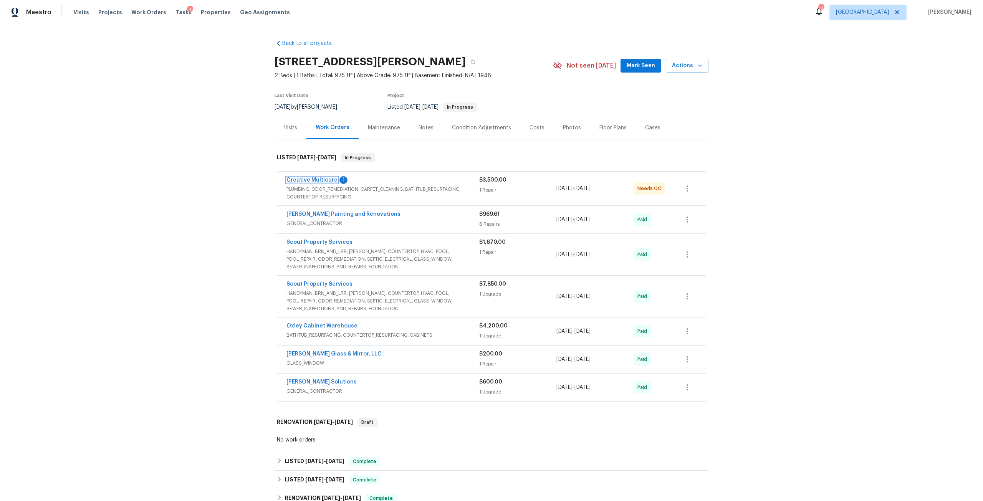
click at [315, 181] on link "Creative Multicare" at bounding box center [312, 179] width 51 height 5
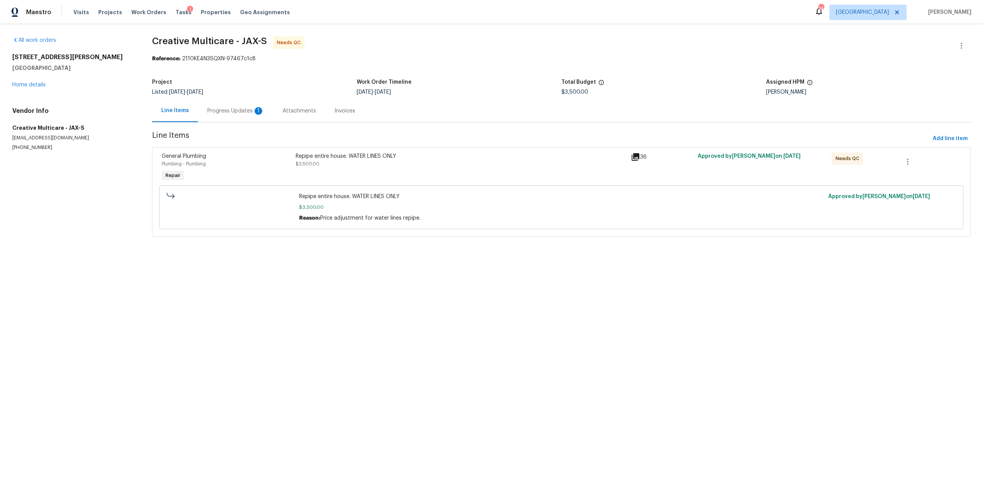
click at [229, 114] on div "Progress Updates 1" at bounding box center [235, 111] width 57 height 8
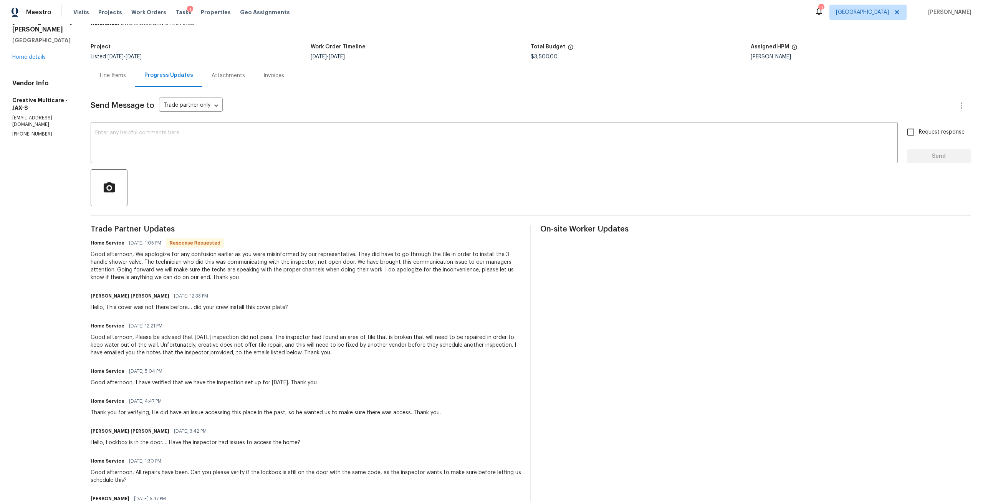
scroll to position [38, 0]
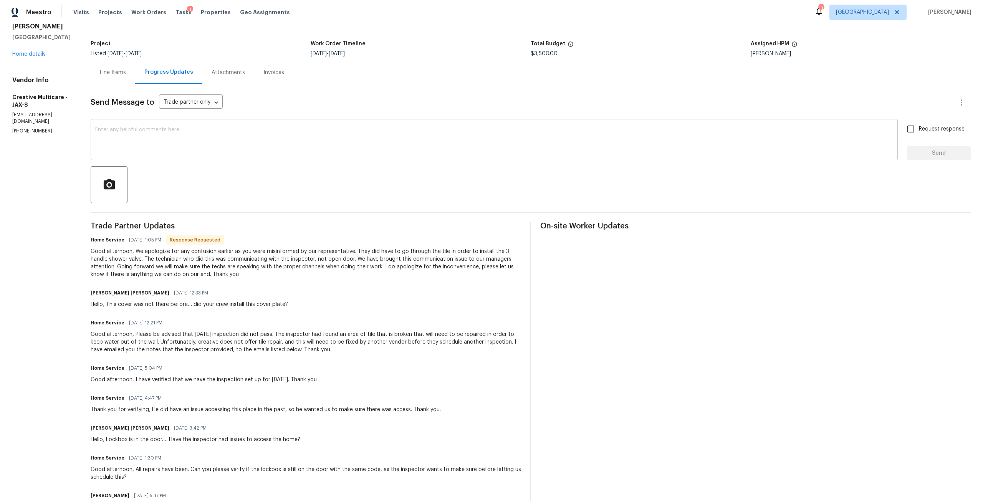
click at [211, 156] on div "x ​" at bounding box center [494, 140] width 807 height 39
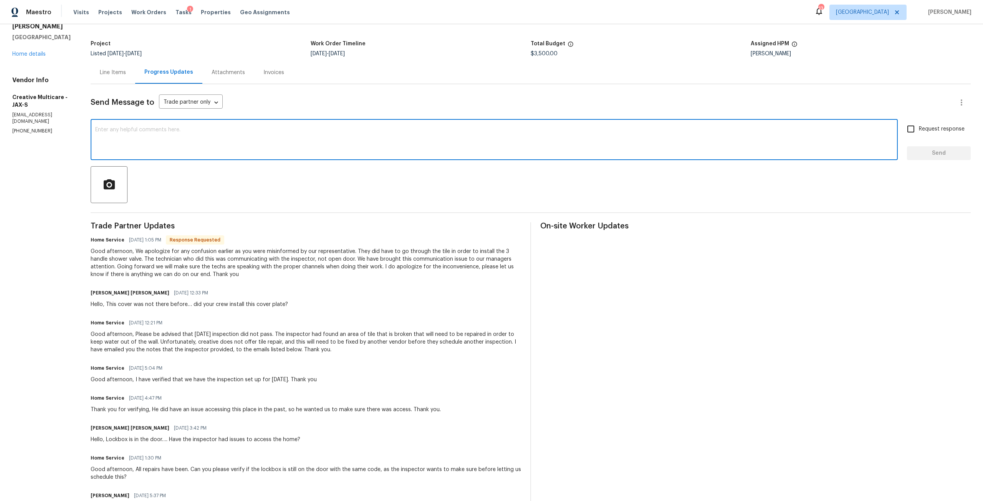
click at [126, 72] on div "Line Items" at bounding box center [113, 73] width 26 height 8
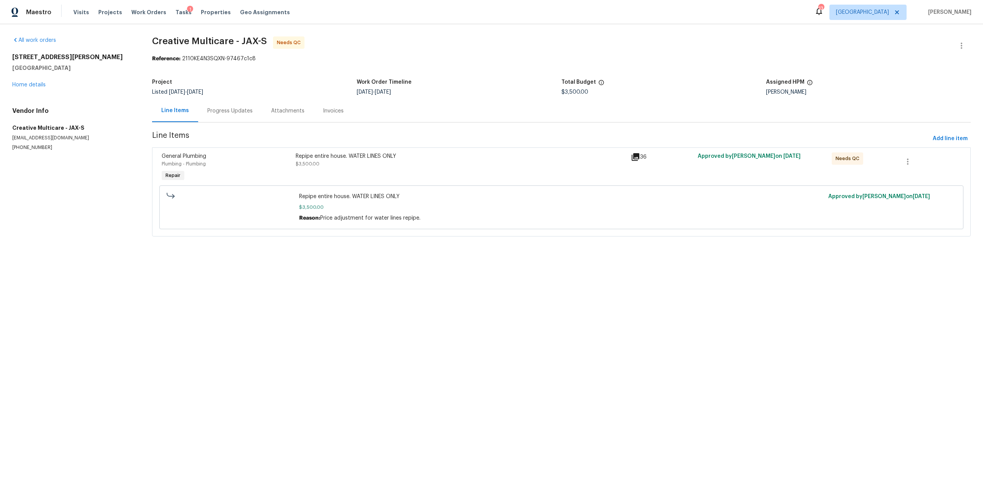
click at [303, 158] on div "Repipe entire house. WATER LINES ONLY" at bounding box center [461, 157] width 331 height 8
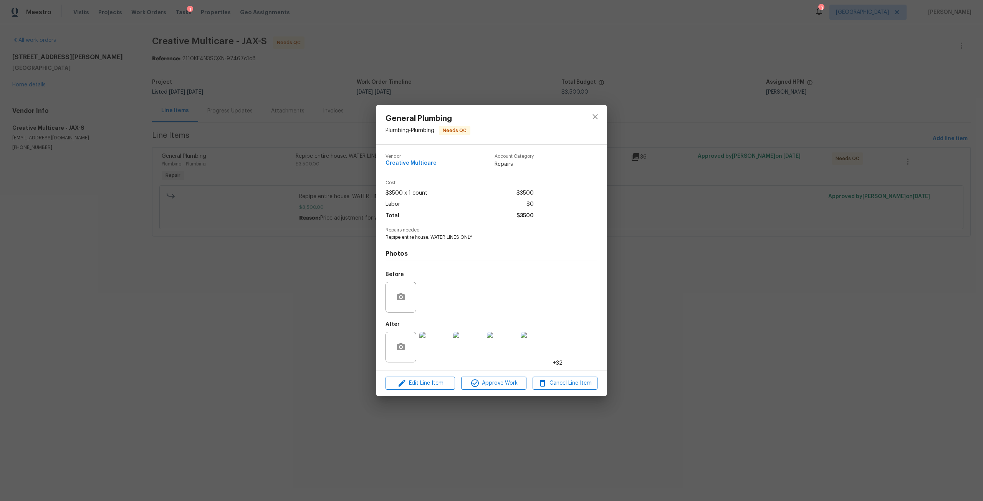
click at [438, 339] on img at bounding box center [434, 347] width 31 height 31
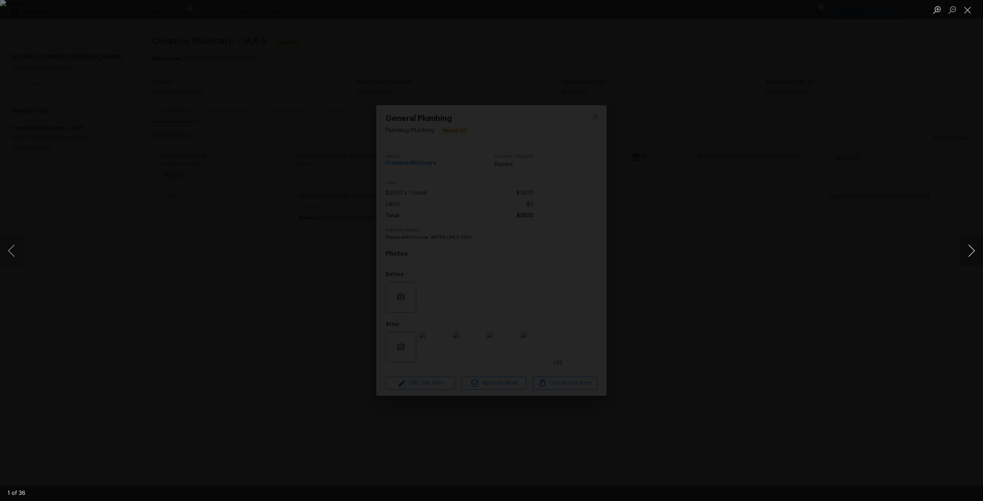
click at [961, 250] on button "Next image" at bounding box center [971, 250] width 23 height 31
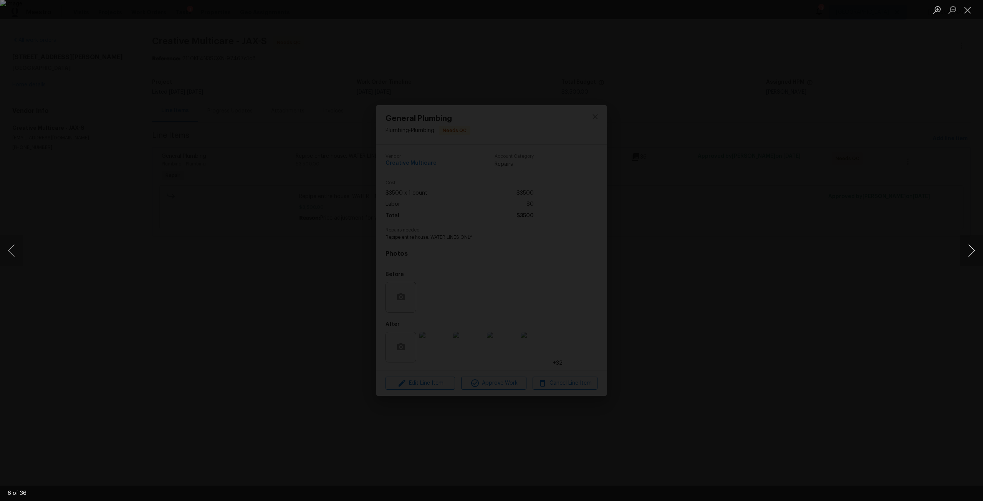
click at [961, 250] on button "Next image" at bounding box center [971, 250] width 23 height 31
click at [583, 297] on div "Lightbox" at bounding box center [491, 250] width 983 height 501
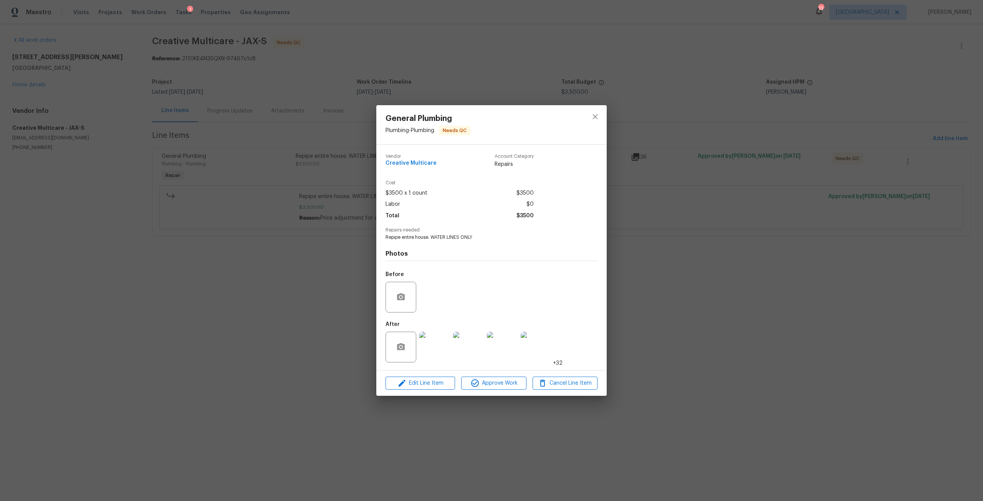
click at [543, 345] on img at bounding box center [536, 347] width 31 height 31
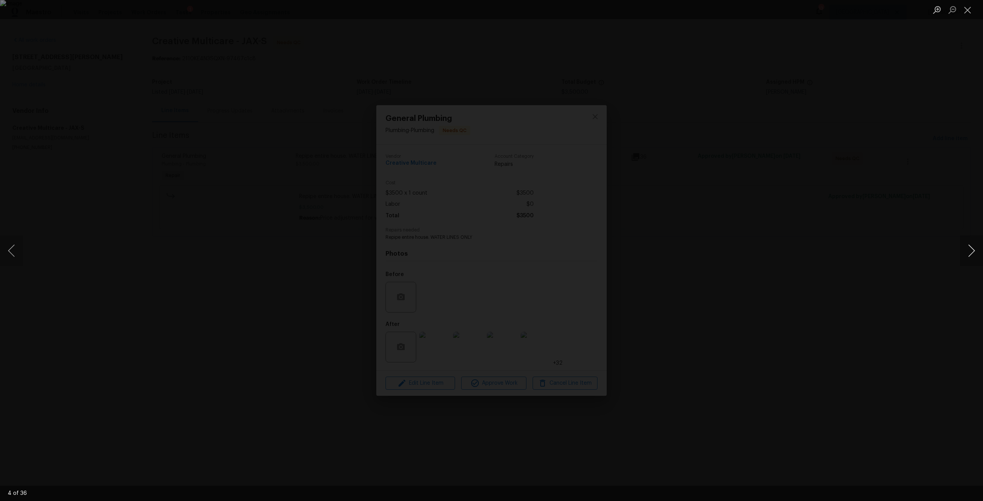
click at [968, 248] on button "Next image" at bounding box center [971, 250] width 23 height 31
click at [967, 247] on button "Next image" at bounding box center [971, 250] width 23 height 31
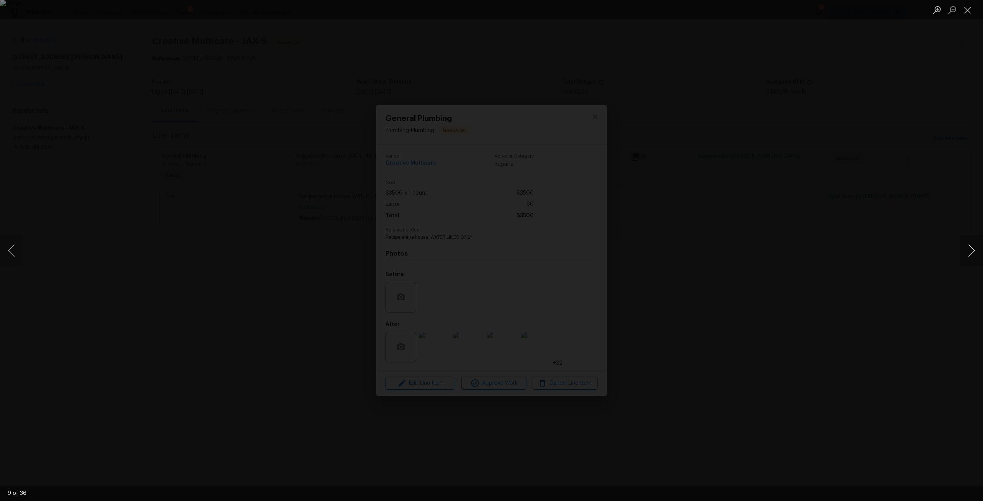
click at [967, 247] on button "Next image" at bounding box center [971, 250] width 23 height 31
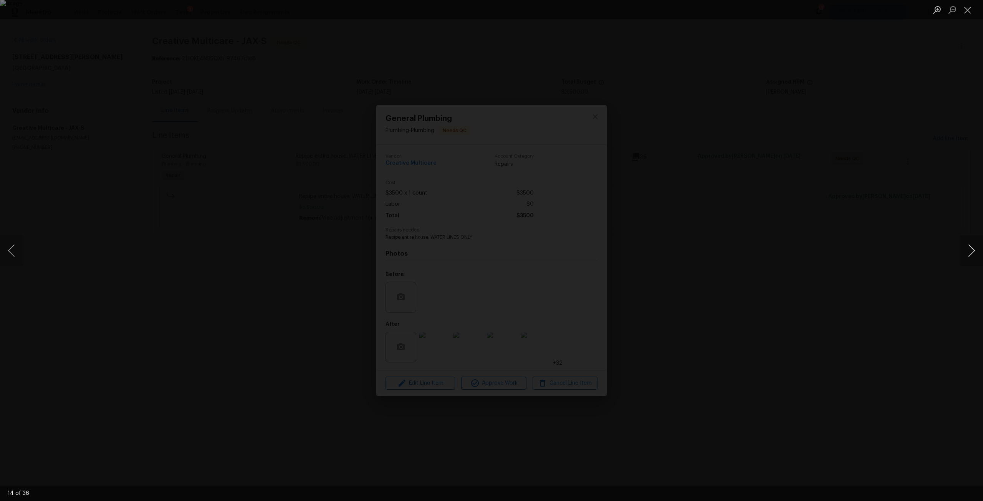
click at [967, 247] on button "Next image" at bounding box center [971, 250] width 23 height 31
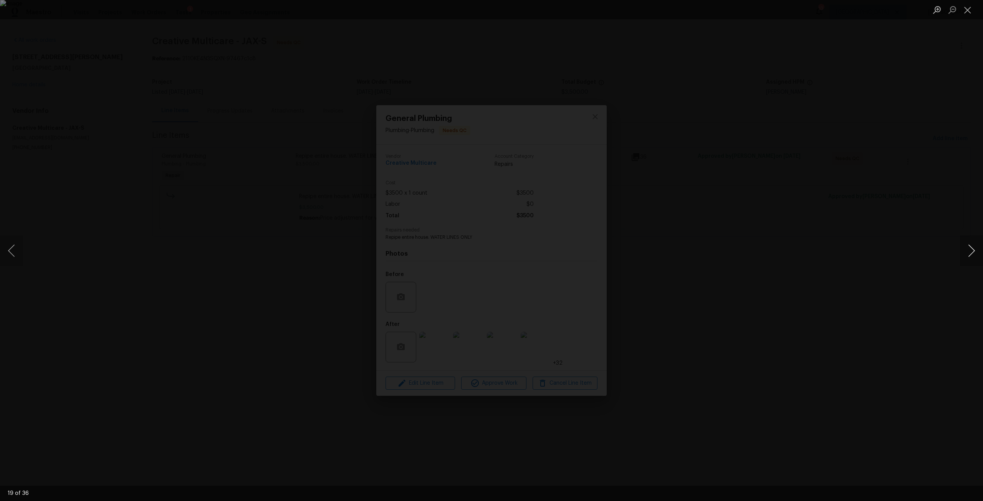
click at [967, 247] on button "Next image" at bounding box center [971, 250] width 23 height 31
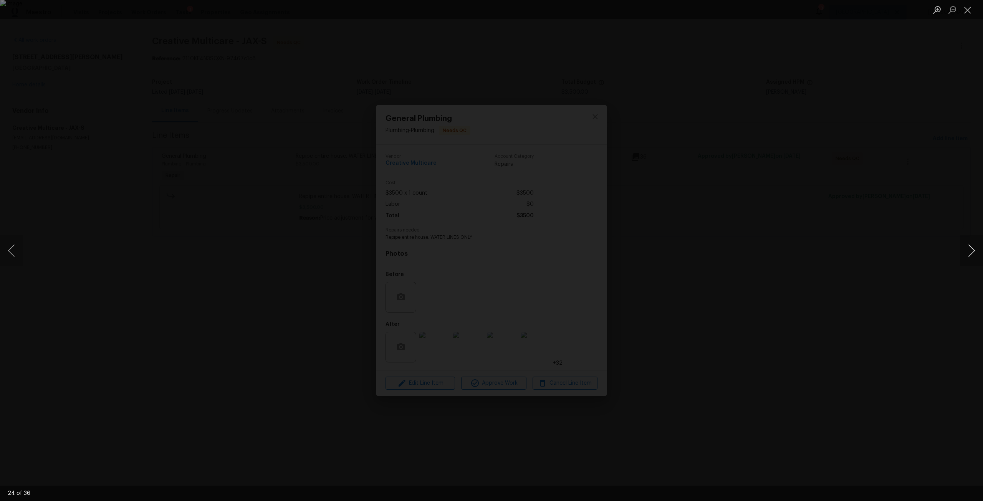
click at [967, 247] on button "Next image" at bounding box center [971, 250] width 23 height 31
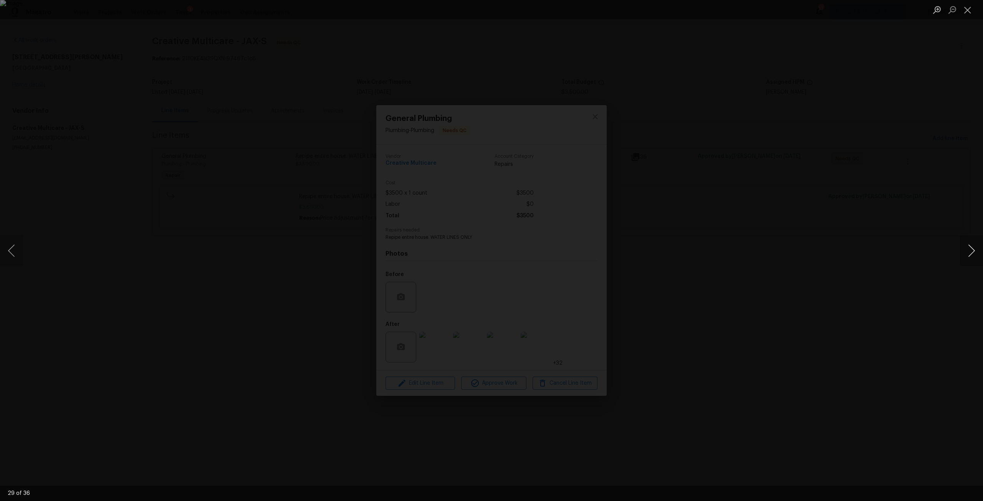
click at [967, 247] on button "Next image" at bounding box center [971, 250] width 23 height 31
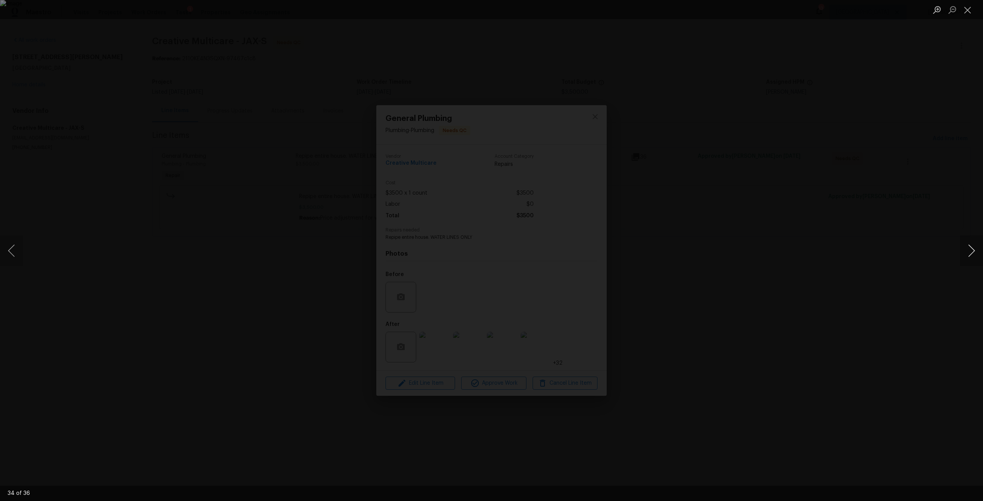
click at [967, 247] on button "Next image" at bounding box center [971, 250] width 23 height 31
click at [829, 378] on div "Lightbox" at bounding box center [491, 250] width 983 height 501
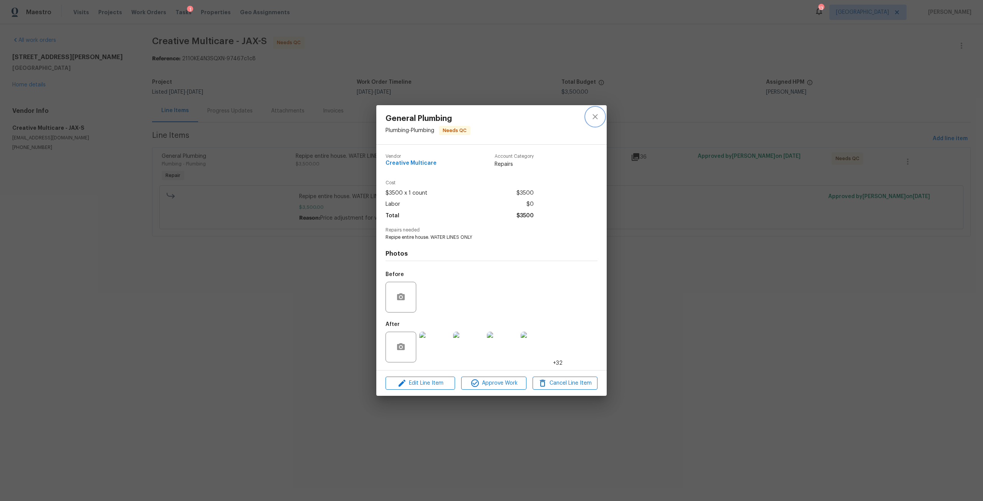
click at [597, 120] on icon "close" at bounding box center [595, 116] width 9 height 9
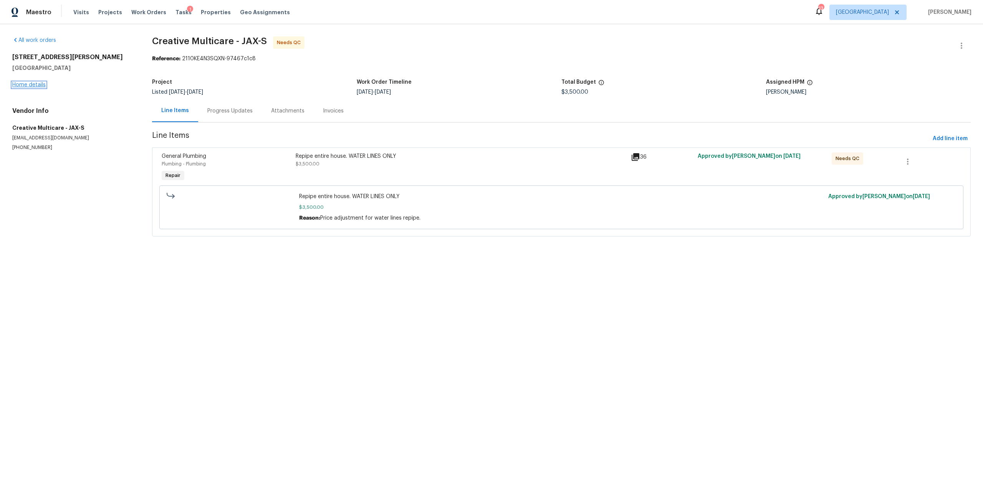
click at [35, 86] on link "Home details" at bounding box center [28, 84] width 33 height 5
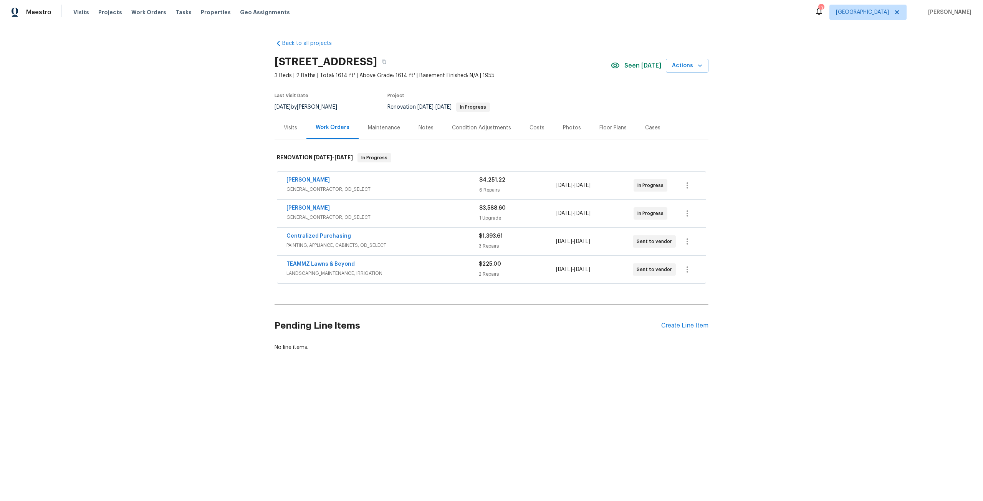
click at [318, 212] on div "[PERSON_NAME]" at bounding box center [383, 208] width 193 height 9
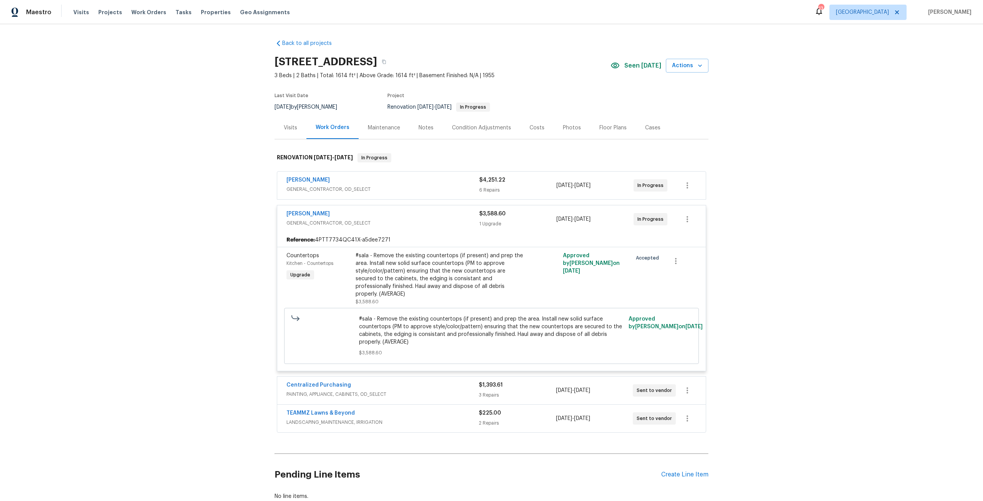
drag, startPoint x: 529, startPoint y: 124, endPoint x: 536, endPoint y: 126, distance: 6.9
click at [530, 124] on div "Costs" at bounding box center [537, 128] width 15 height 8
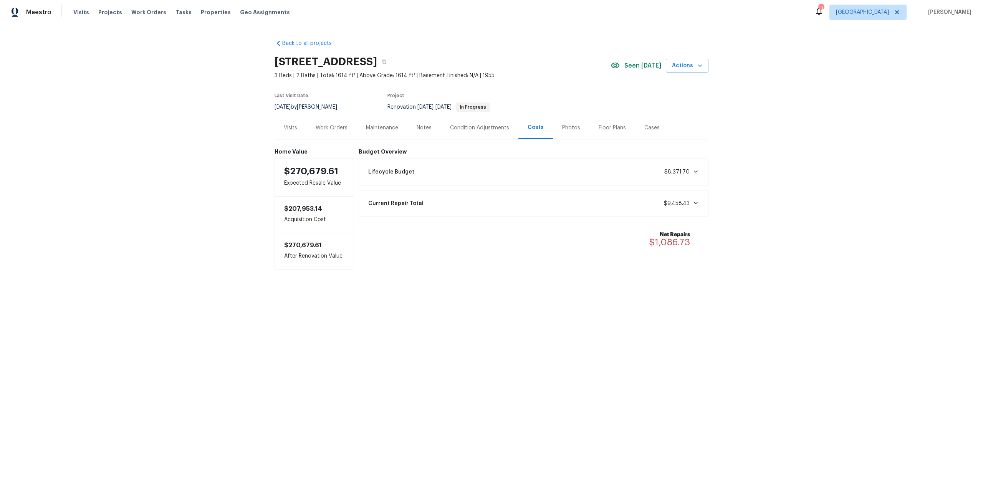
click at [326, 131] on div "Work Orders" at bounding box center [332, 128] width 32 height 8
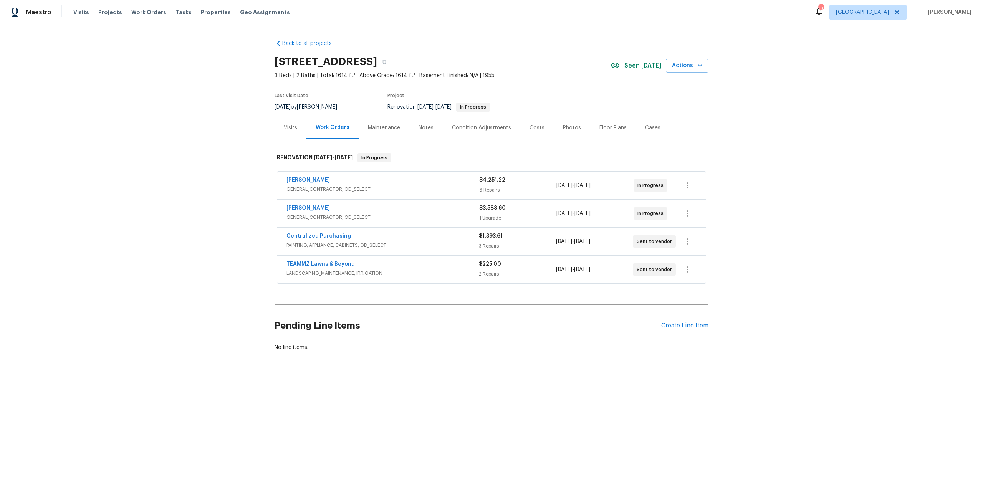
click at [477, 133] on div "Condition Adjustments" at bounding box center [482, 127] width 78 height 23
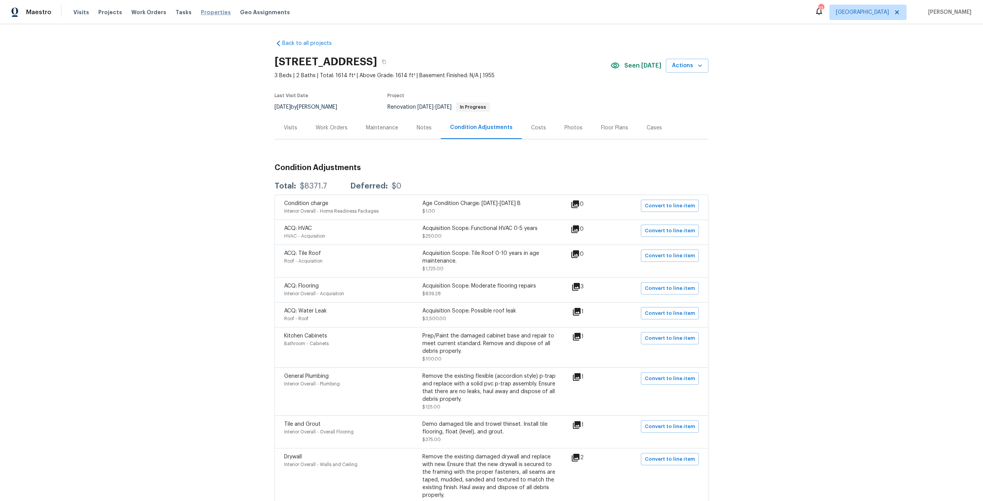
click at [201, 13] on span "Properties" at bounding box center [216, 12] width 30 height 8
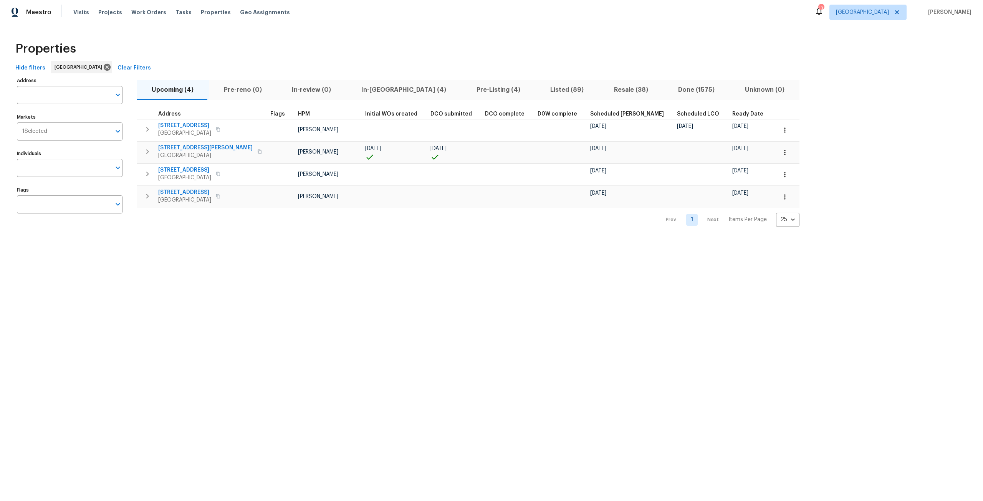
click at [377, 90] on span "In-[GEOGRAPHIC_DATA] (4)" at bounding box center [404, 90] width 106 height 11
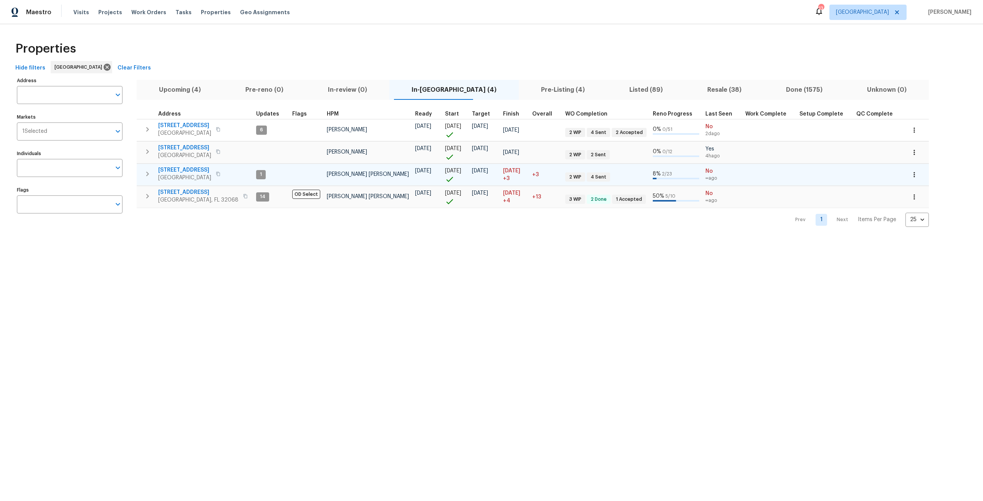
click at [188, 170] on span "[STREET_ADDRESS]" at bounding box center [184, 170] width 53 height 8
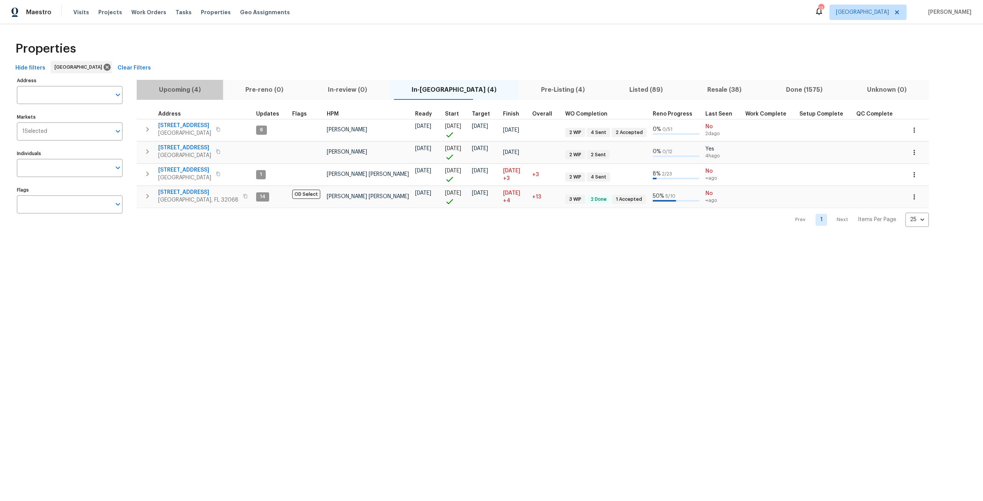
click at [189, 96] on button "Upcoming (4)" at bounding box center [180, 90] width 86 height 20
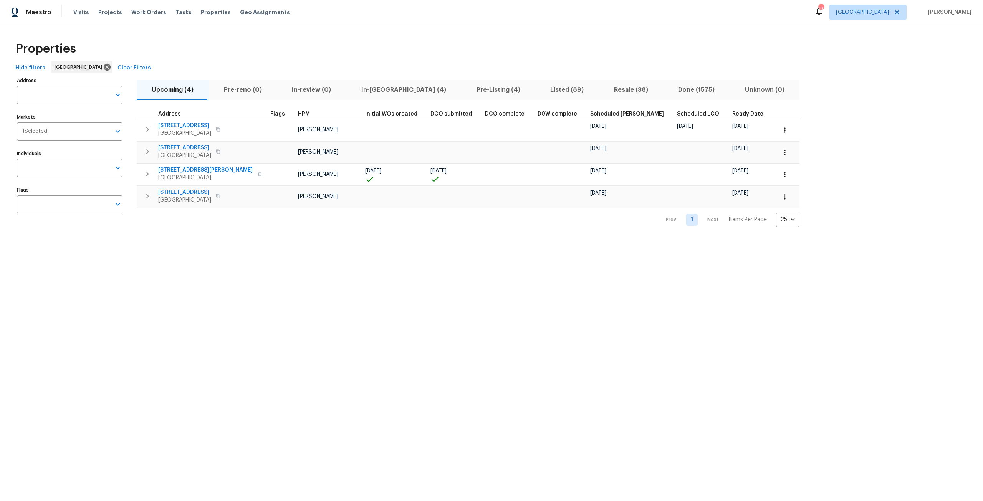
click at [379, 92] on span "In-reno (4)" at bounding box center [404, 90] width 106 height 11
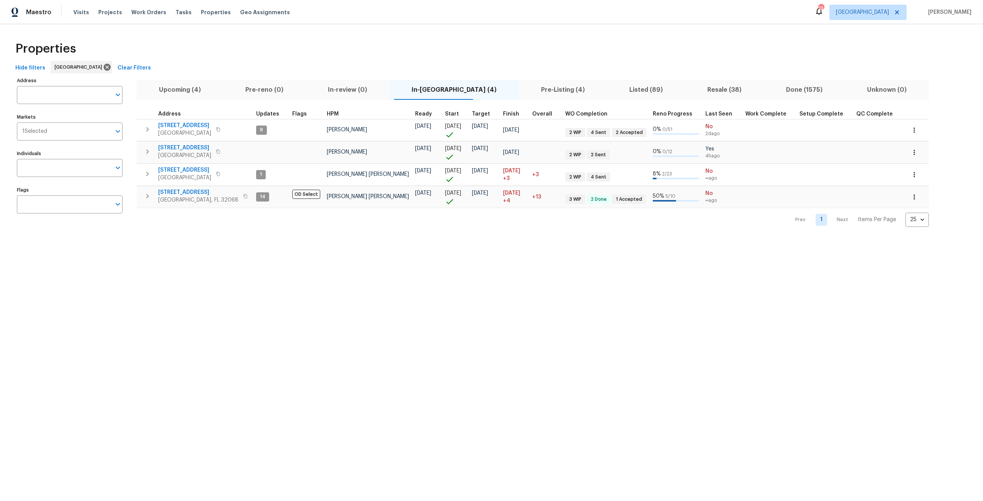
click at [166, 11] on div "Visits Projects Work Orders Tasks Properties Geo Assignments" at bounding box center [186, 12] width 226 height 15
click at [176, 11] on span "Tasks" at bounding box center [184, 12] width 16 height 5
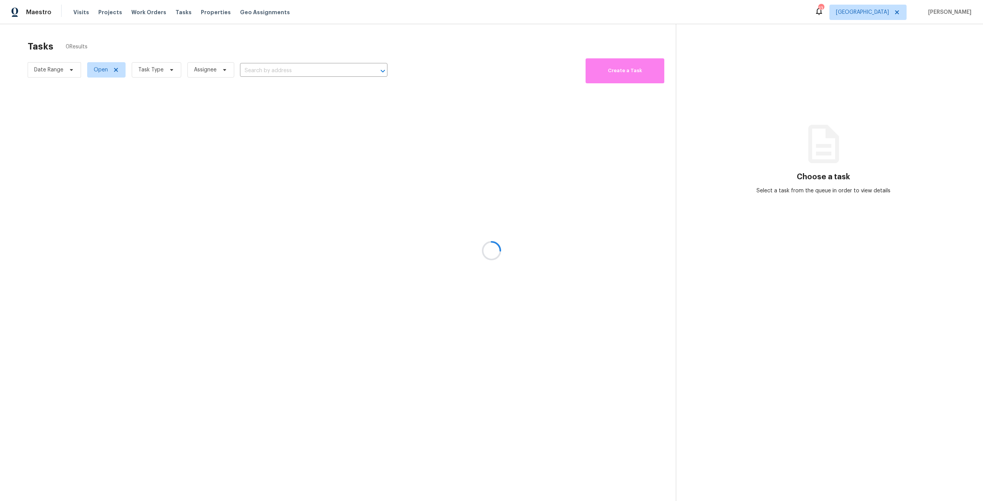
click at [171, 68] on div at bounding box center [491, 250] width 983 height 501
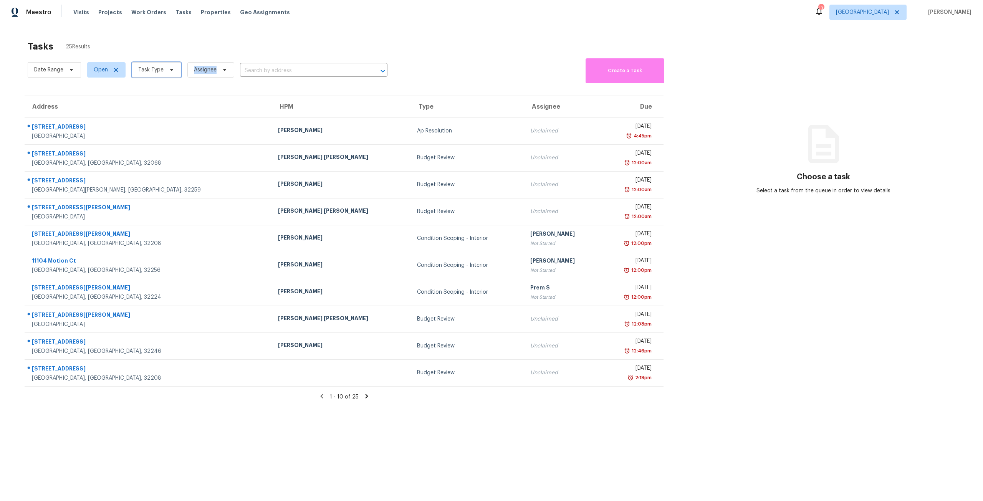
click at [171, 68] on icon at bounding box center [172, 70] width 6 height 6
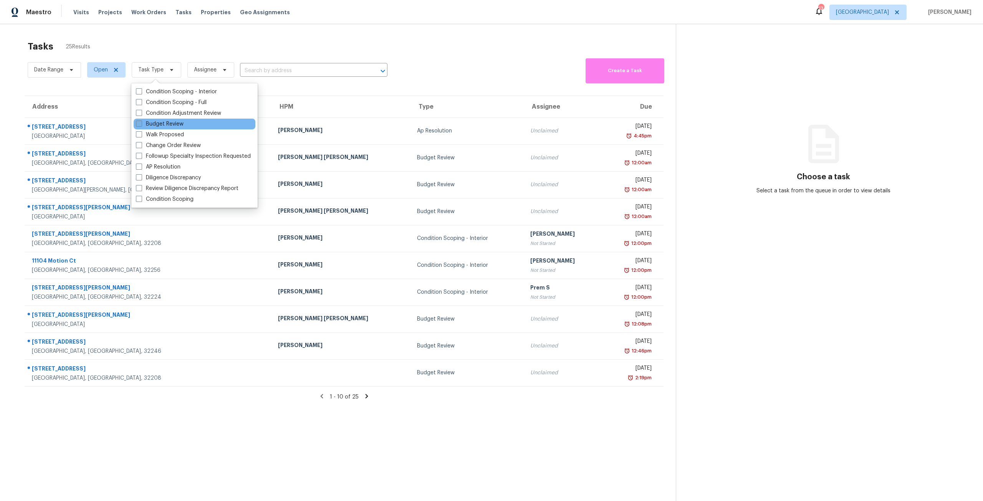
click at [167, 123] on label "Budget Review" at bounding box center [160, 124] width 48 height 8
click at [141, 123] on input "Budget Review" at bounding box center [138, 122] width 5 height 5
checkbox input "true"
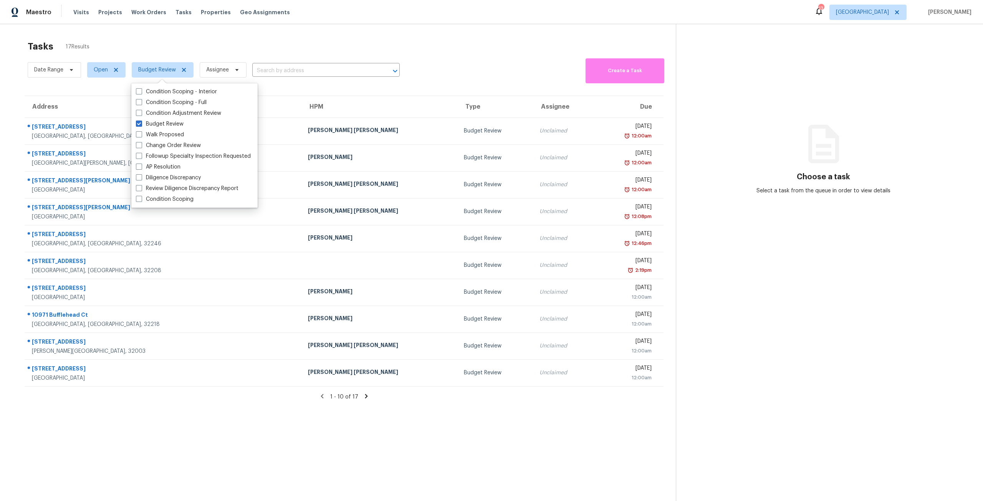
click at [449, 53] on div "Tasks 17 Results" at bounding box center [352, 46] width 648 height 20
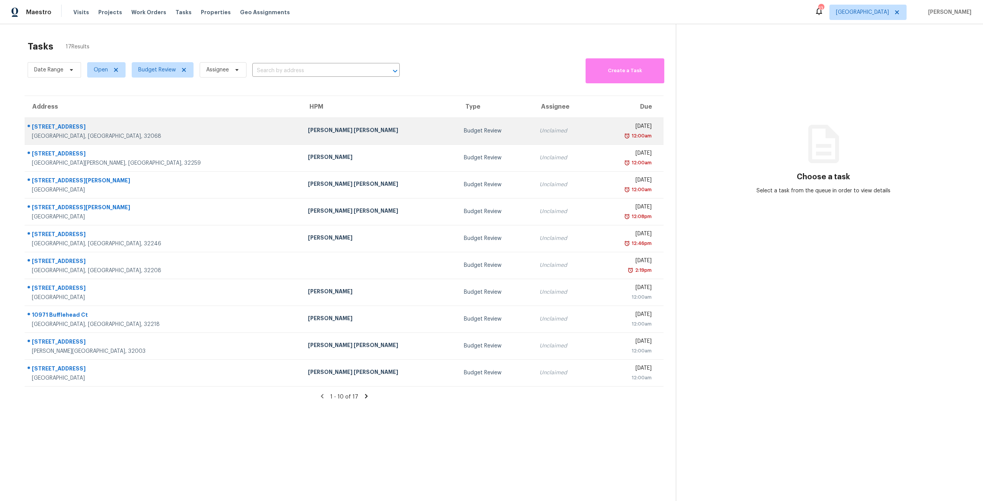
click at [540, 132] on div "Unclaimed" at bounding box center [564, 131] width 48 height 8
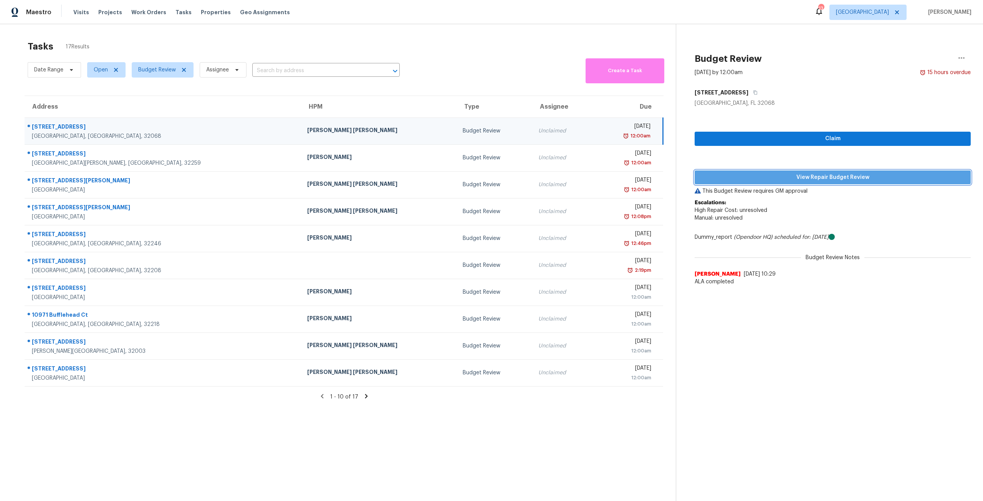
click at [844, 180] on span "View Repair Budget Review" at bounding box center [833, 178] width 264 height 10
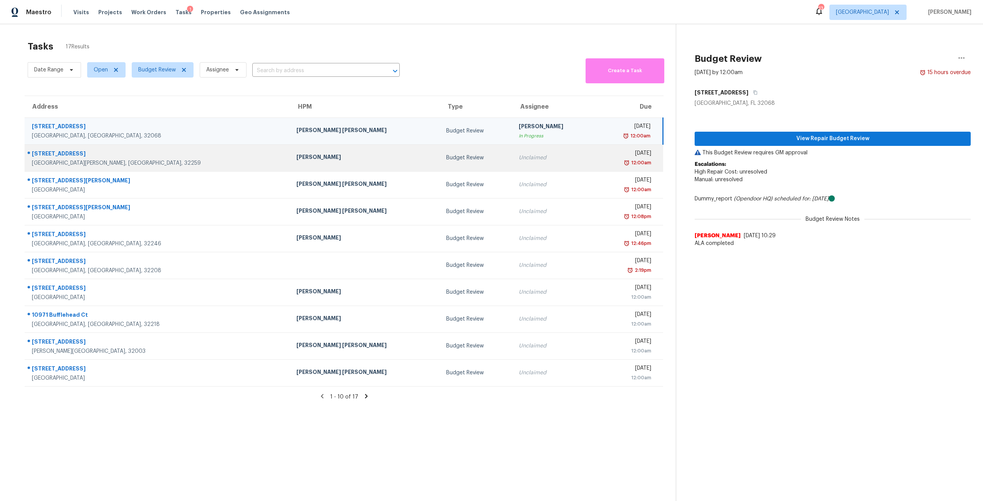
click at [513, 151] on td "Unclaimed" at bounding box center [554, 157] width 83 height 27
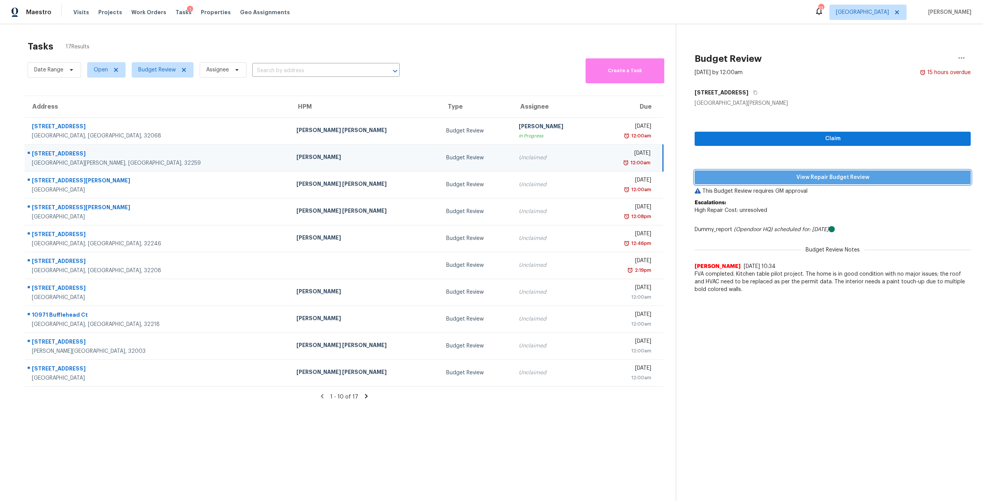
click at [822, 173] on span "View Repair Budget Review" at bounding box center [833, 178] width 264 height 10
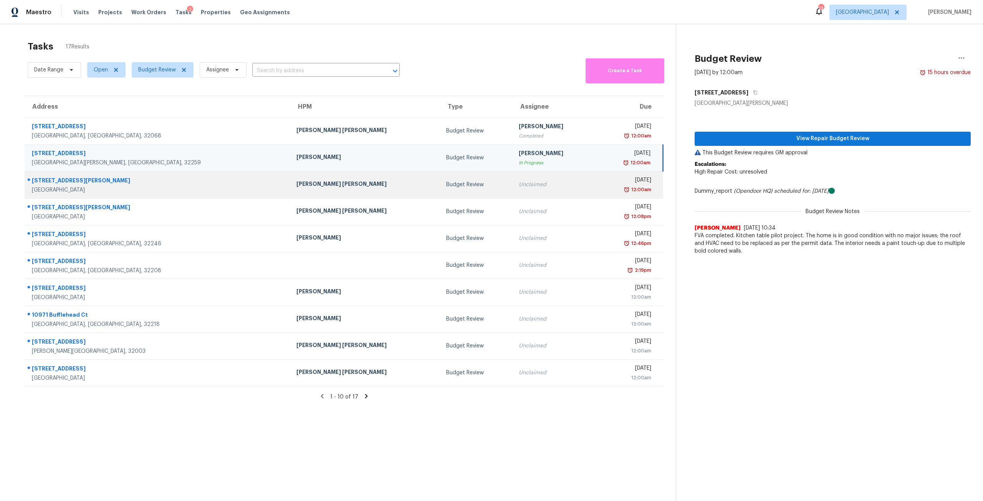
click at [519, 184] on div "Unclaimed" at bounding box center [554, 185] width 71 height 8
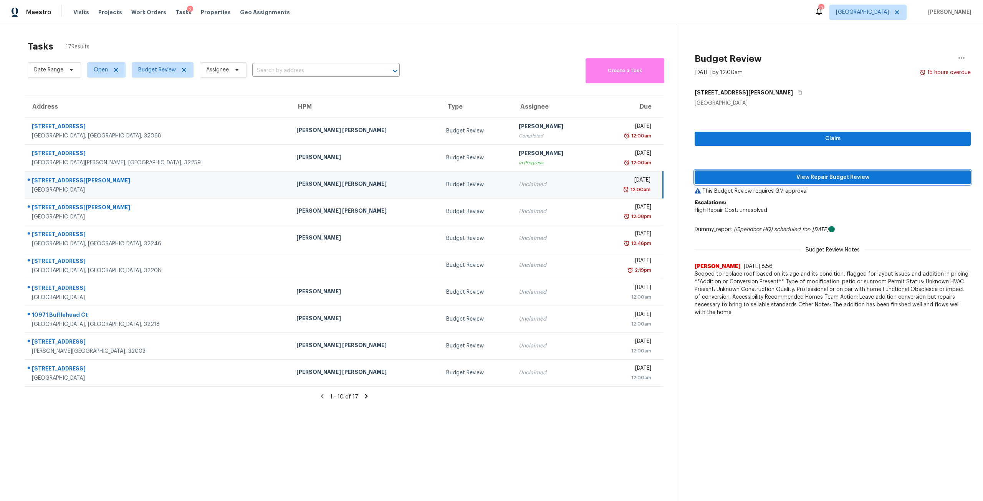
click at [777, 177] on span "View Repair Budget Review" at bounding box center [833, 178] width 264 height 10
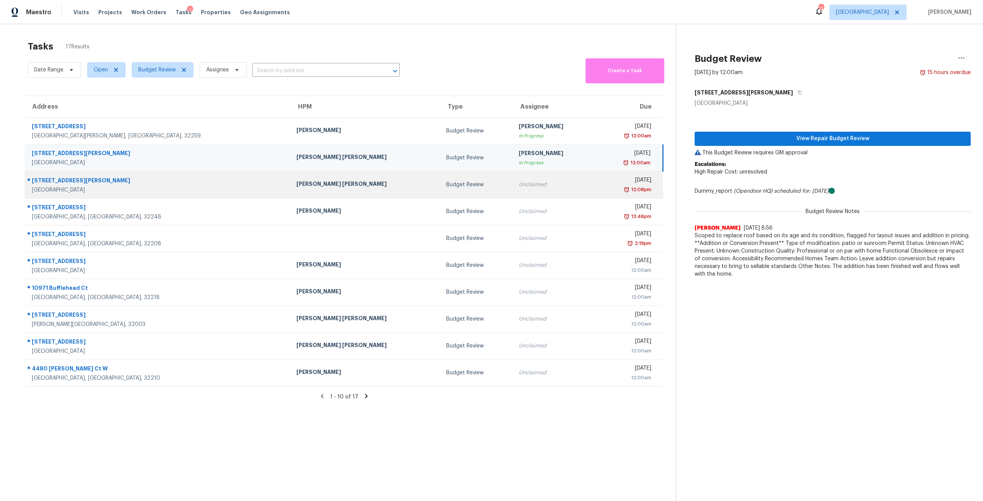
click at [519, 183] on div "Unclaimed" at bounding box center [554, 185] width 71 height 8
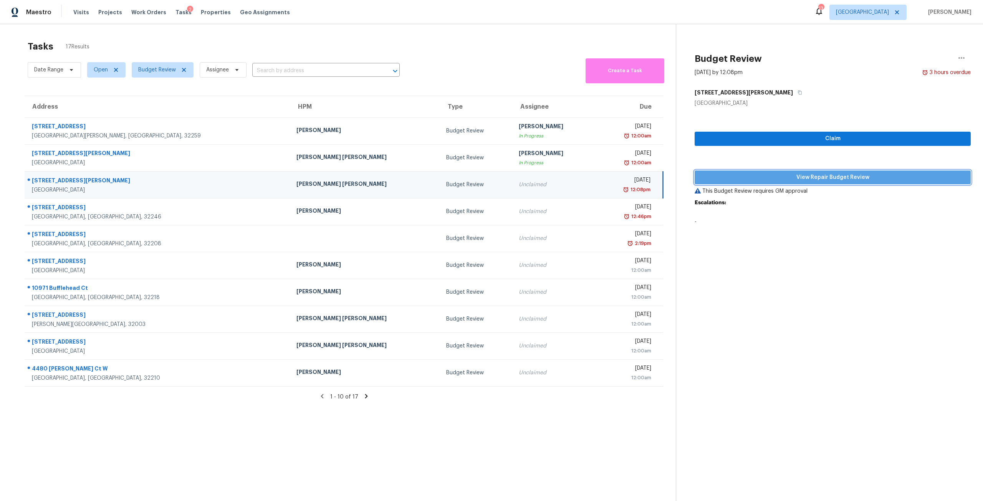
click at [785, 177] on span "View Repair Budget Review" at bounding box center [833, 178] width 264 height 10
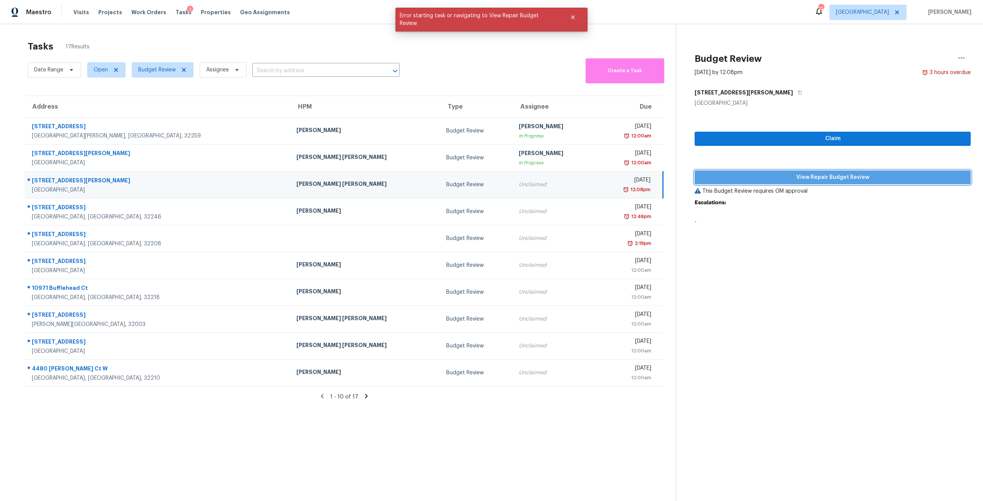
click at [782, 178] on span "View Repair Budget Review" at bounding box center [833, 178] width 264 height 10
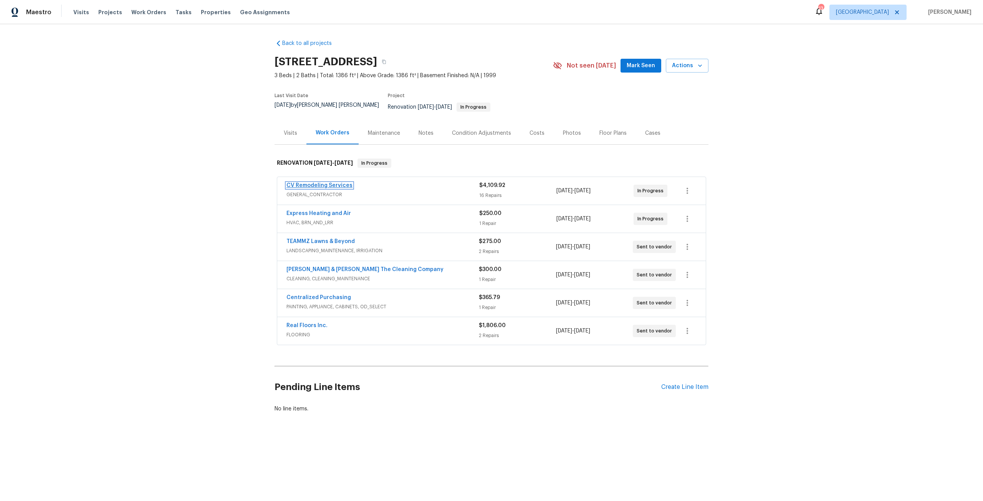
click at [320, 183] on link "CV Remodeling Services" at bounding box center [320, 185] width 66 height 5
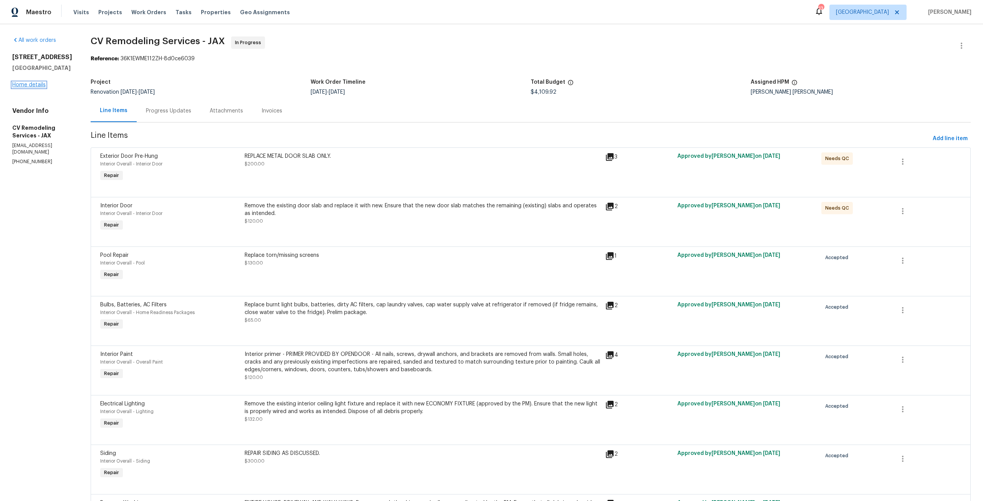
click at [38, 88] on link "Home details" at bounding box center [28, 84] width 33 height 5
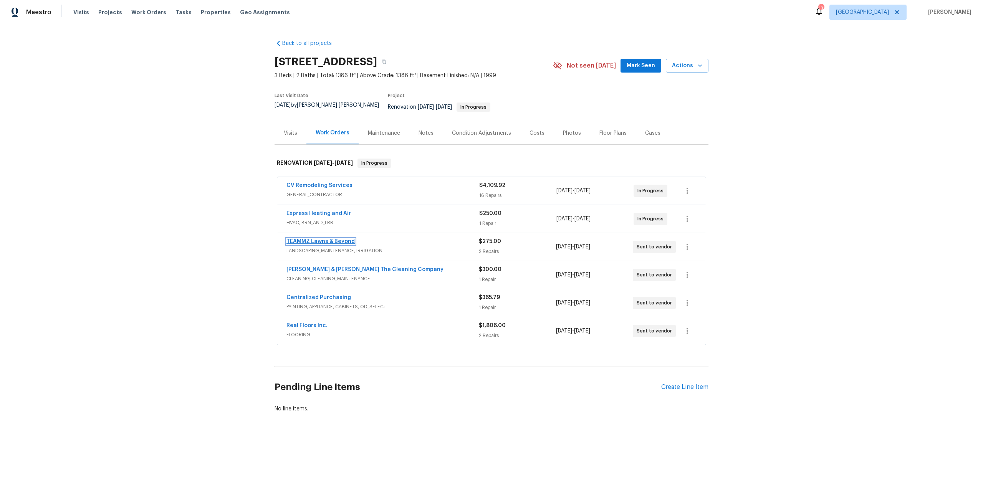
click at [330, 239] on link "TEAMMZ Lawns & Beyond" at bounding box center [321, 241] width 68 height 5
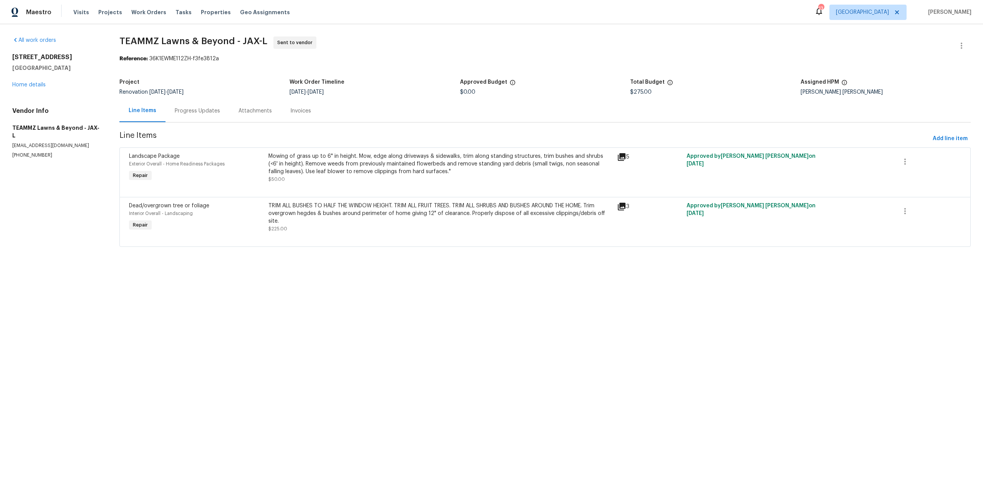
click at [40, 88] on div "1105 Buccaneer Blvd Green Cove Springs, FL 32043 Home details" at bounding box center [56, 70] width 89 height 35
click at [40, 84] on link "Home details" at bounding box center [28, 84] width 33 height 5
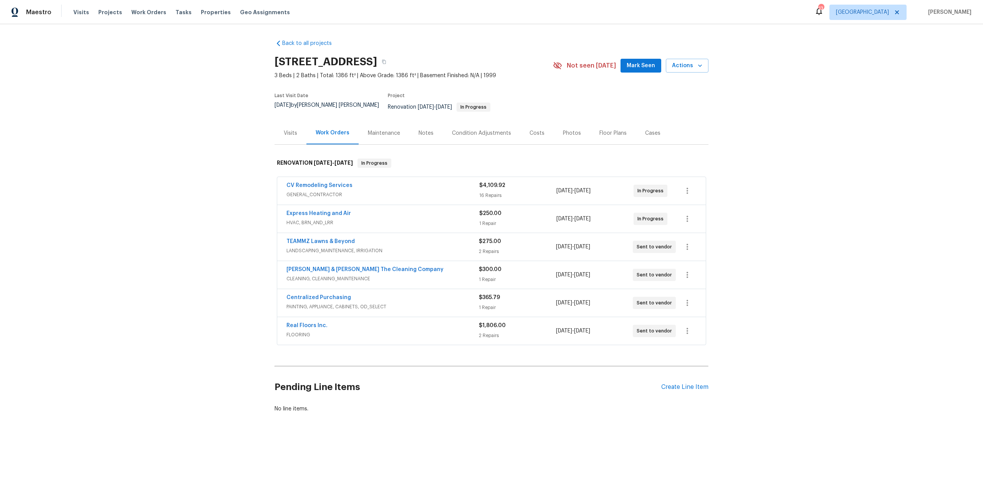
click at [535, 129] on div "Costs" at bounding box center [537, 133] width 15 height 8
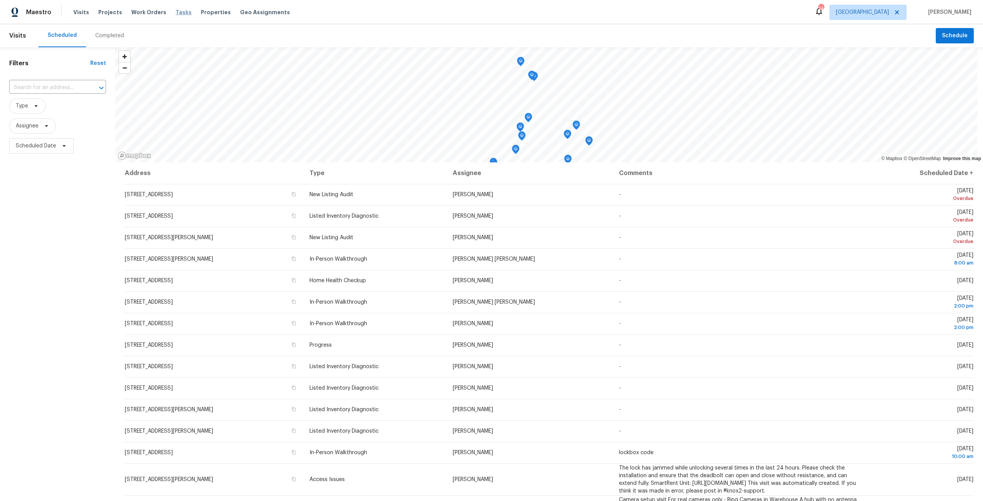
click at [177, 10] on span "Tasks" at bounding box center [184, 12] width 16 height 5
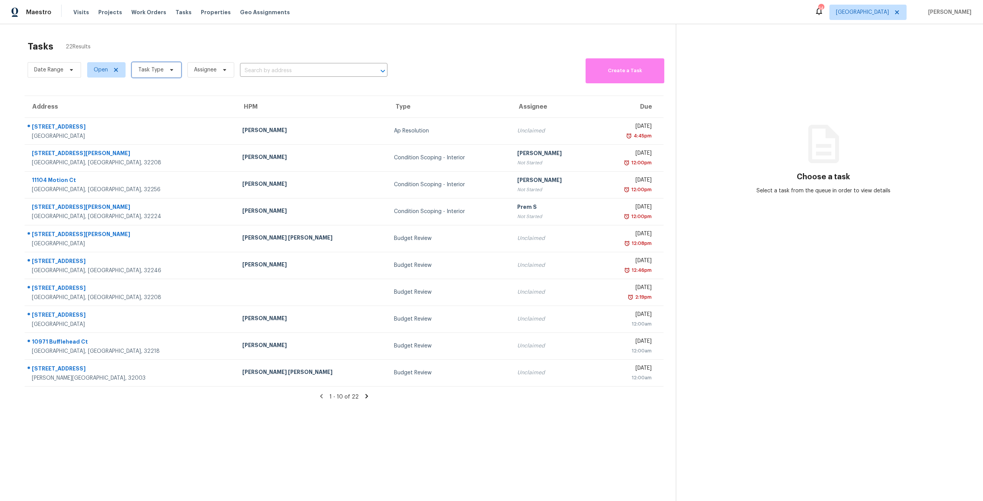
click at [172, 73] on icon at bounding box center [172, 70] width 6 height 6
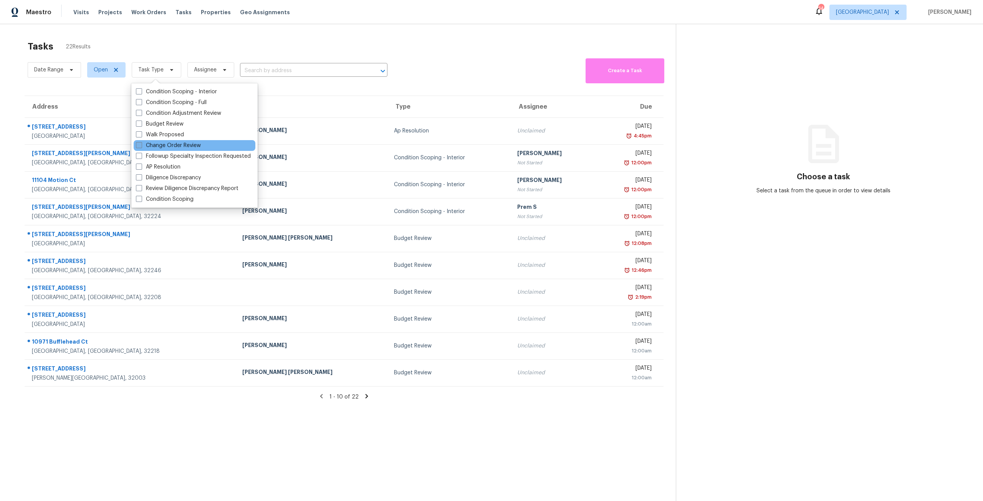
click at [178, 146] on label "Change Order Review" at bounding box center [168, 146] width 65 height 8
click at [141, 146] on input "Change Order Review" at bounding box center [138, 144] width 5 height 5
checkbox input "true"
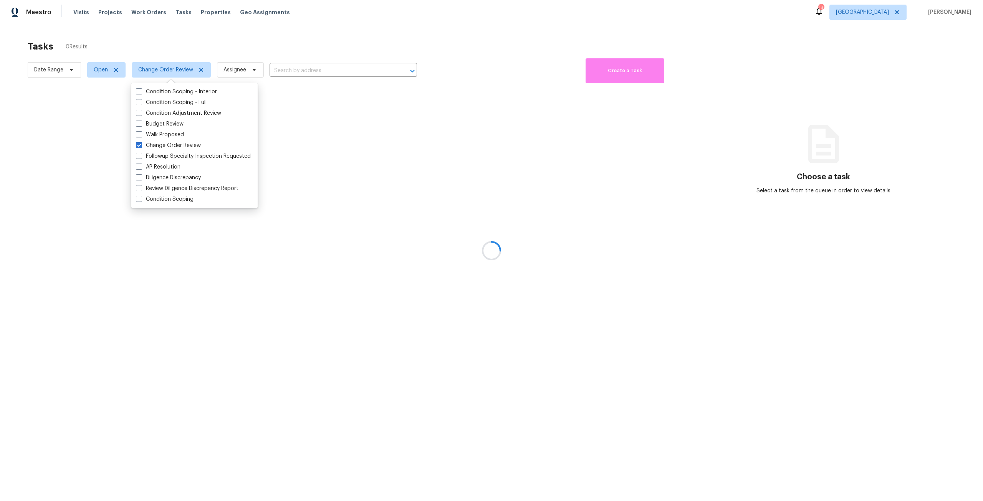
click at [405, 43] on div at bounding box center [491, 250] width 983 height 501
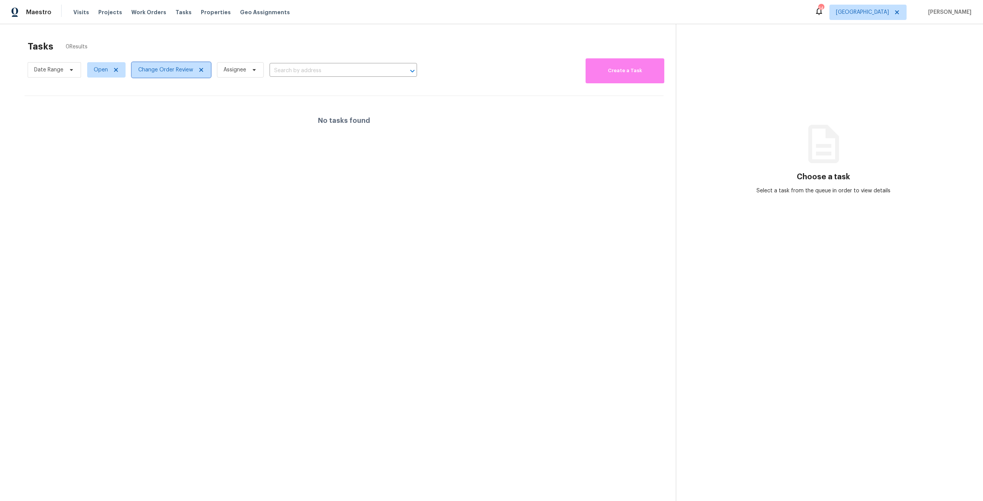
click at [197, 76] on span "Change Order Review" at bounding box center [171, 69] width 79 height 15
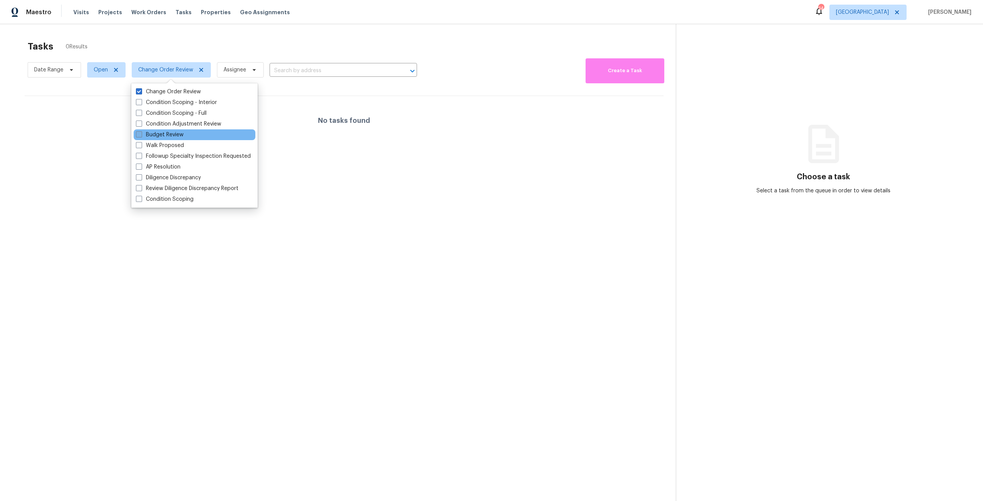
click at [170, 136] on label "Budget Review" at bounding box center [160, 135] width 48 height 8
click at [141, 136] on input "Budget Review" at bounding box center [138, 133] width 5 height 5
checkbox input "true"
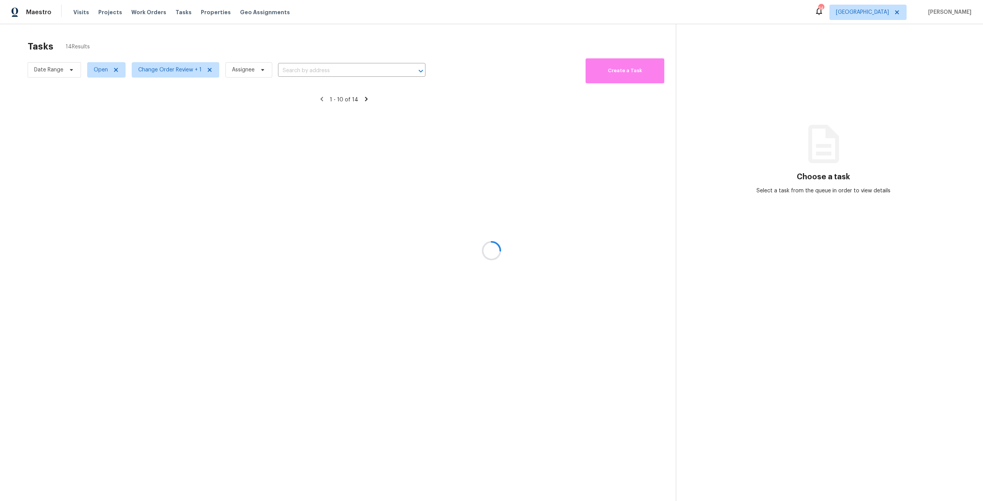
click at [327, 30] on div at bounding box center [491, 250] width 983 height 501
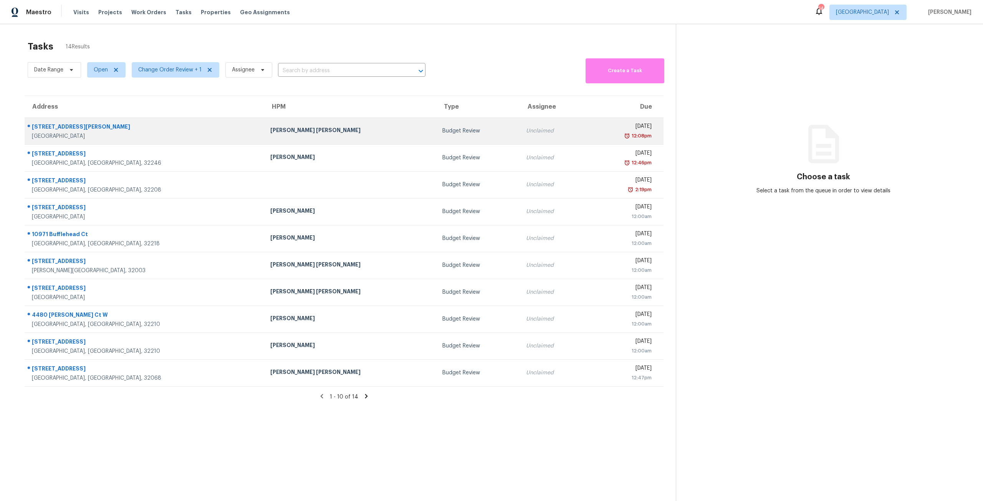
click at [443, 132] on div "Budget Review" at bounding box center [478, 131] width 71 height 8
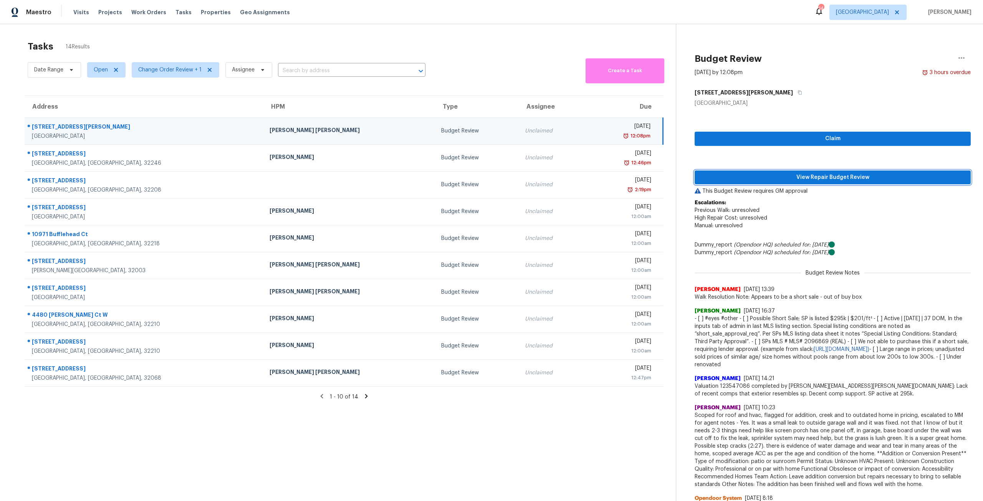
click at [828, 176] on span "View Repair Budget Review" at bounding box center [833, 178] width 264 height 10
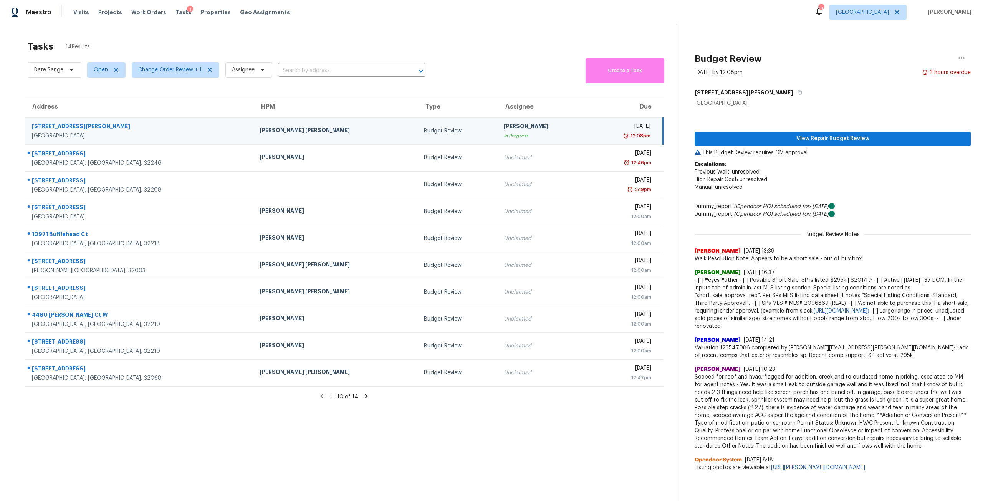
click at [365, 394] on icon at bounding box center [366, 396] width 7 height 7
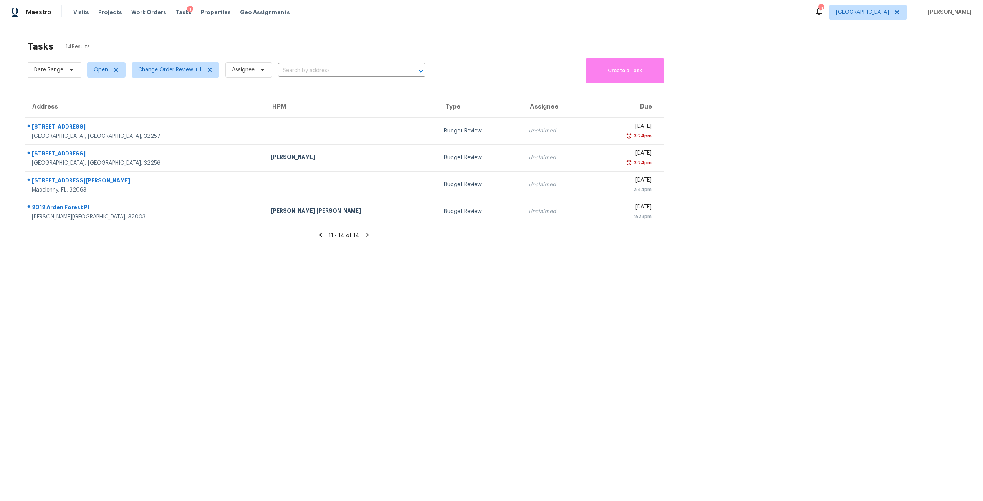
click at [318, 233] on icon at bounding box center [320, 235] width 7 height 7
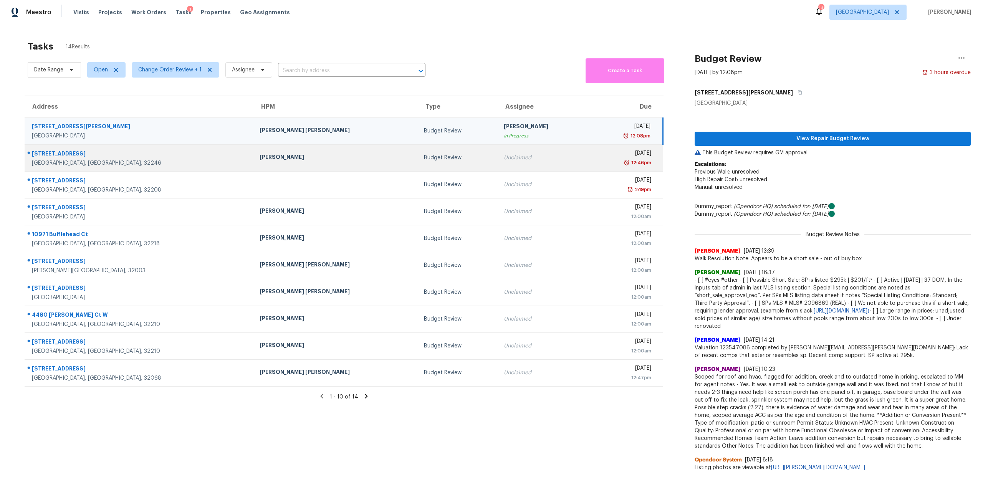
click at [418, 148] on td "Budget Review" at bounding box center [458, 157] width 80 height 27
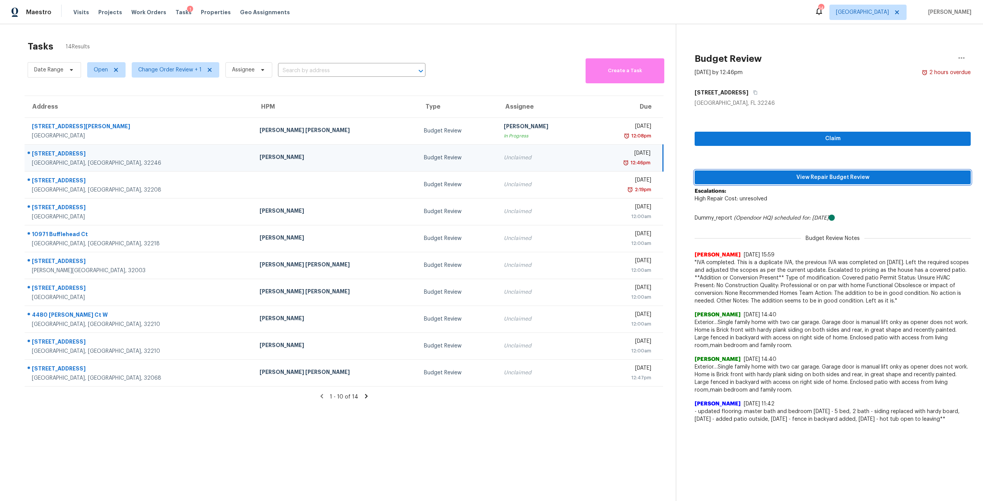
click at [766, 182] on button "View Repair Budget Review" at bounding box center [833, 178] width 276 height 14
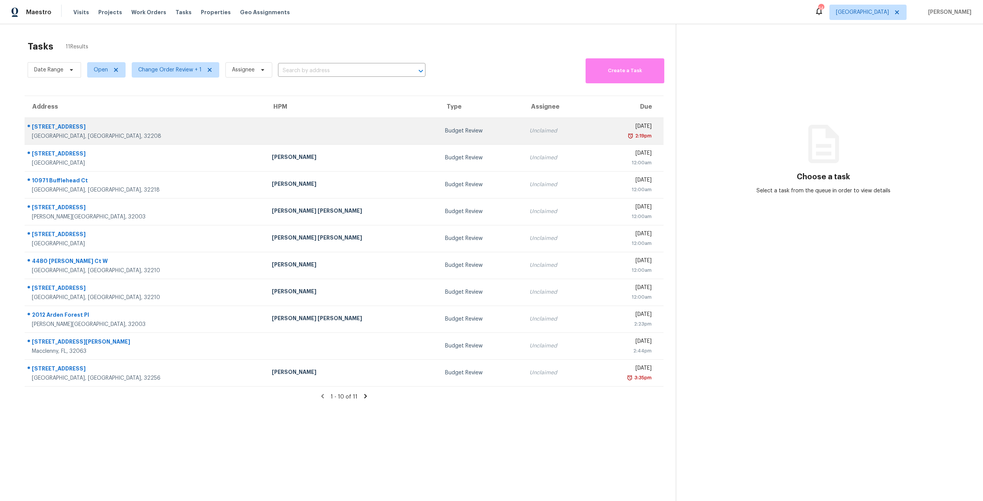
click at [597, 129] on div "[DATE]" at bounding box center [624, 128] width 55 height 10
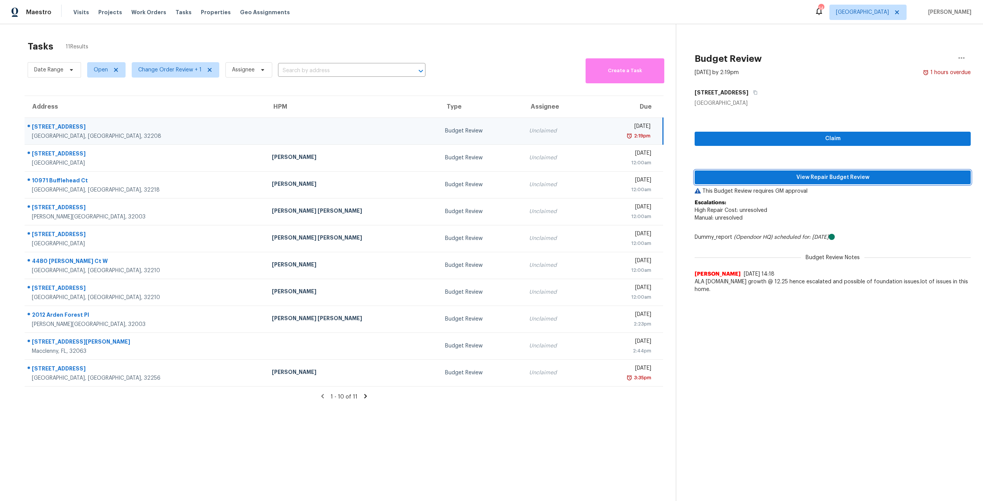
click at [826, 184] on button "View Repair Budget Review" at bounding box center [833, 178] width 276 height 14
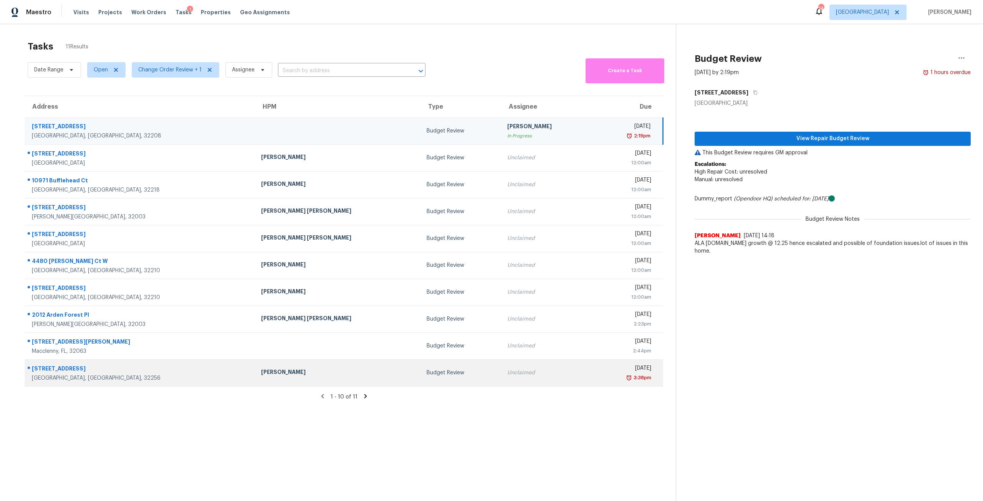
click at [599, 366] on div "[DATE]" at bounding box center [625, 370] width 52 height 10
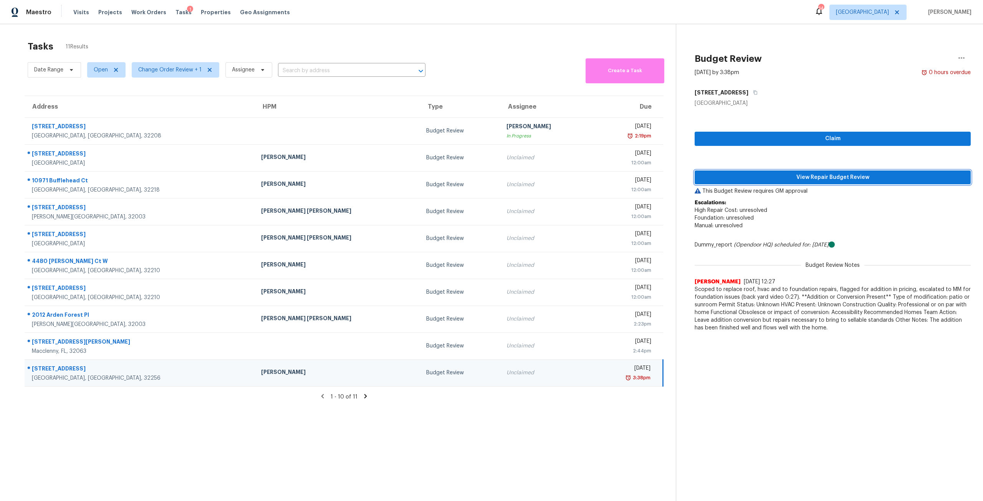
click at [816, 180] on span "View Repair Budget Review" at bounding box center [833, 178] width 264 height 10
